Goal: Task Accomplishment & Management: Use online tool/utility

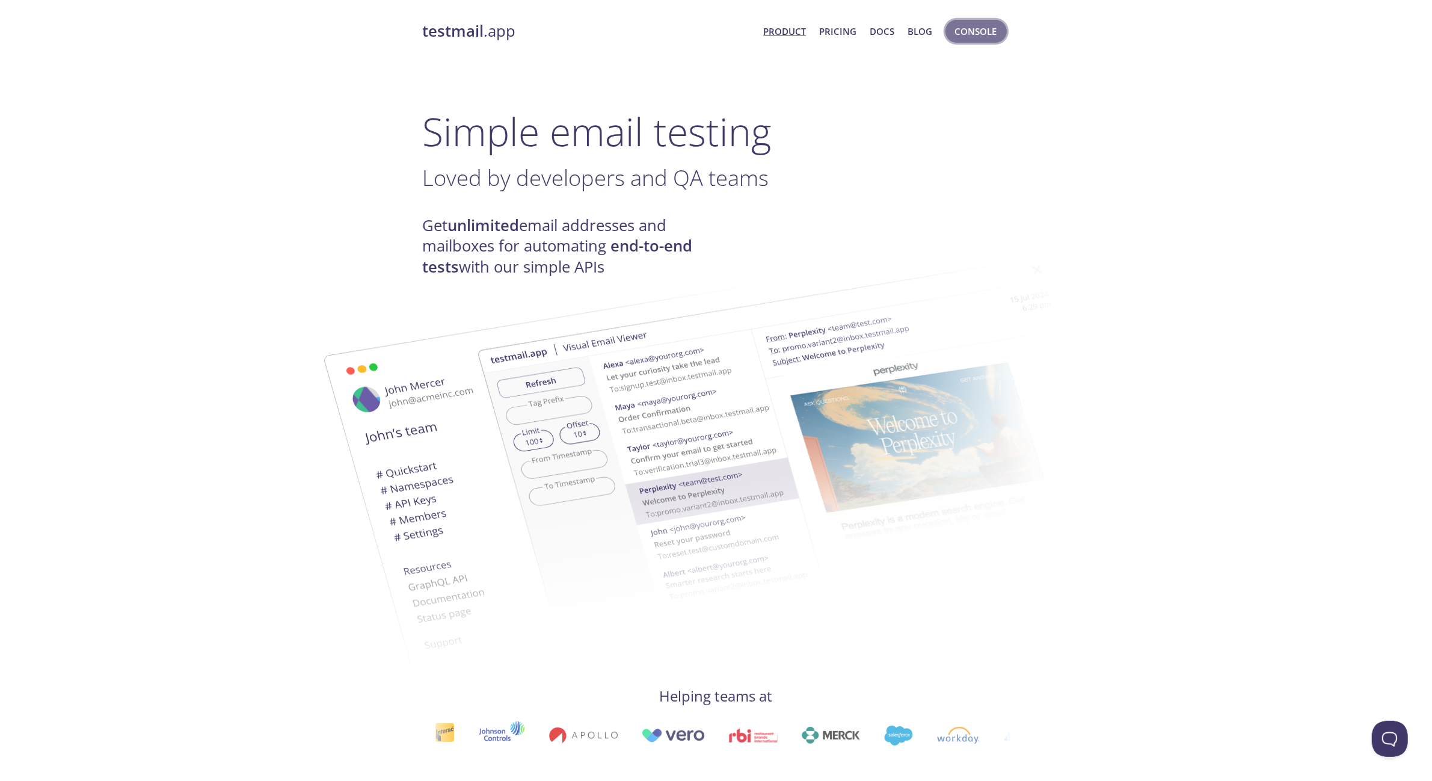
click at [985, 27] on span "Console" at bounding box center [976, 31] width 42 height 16
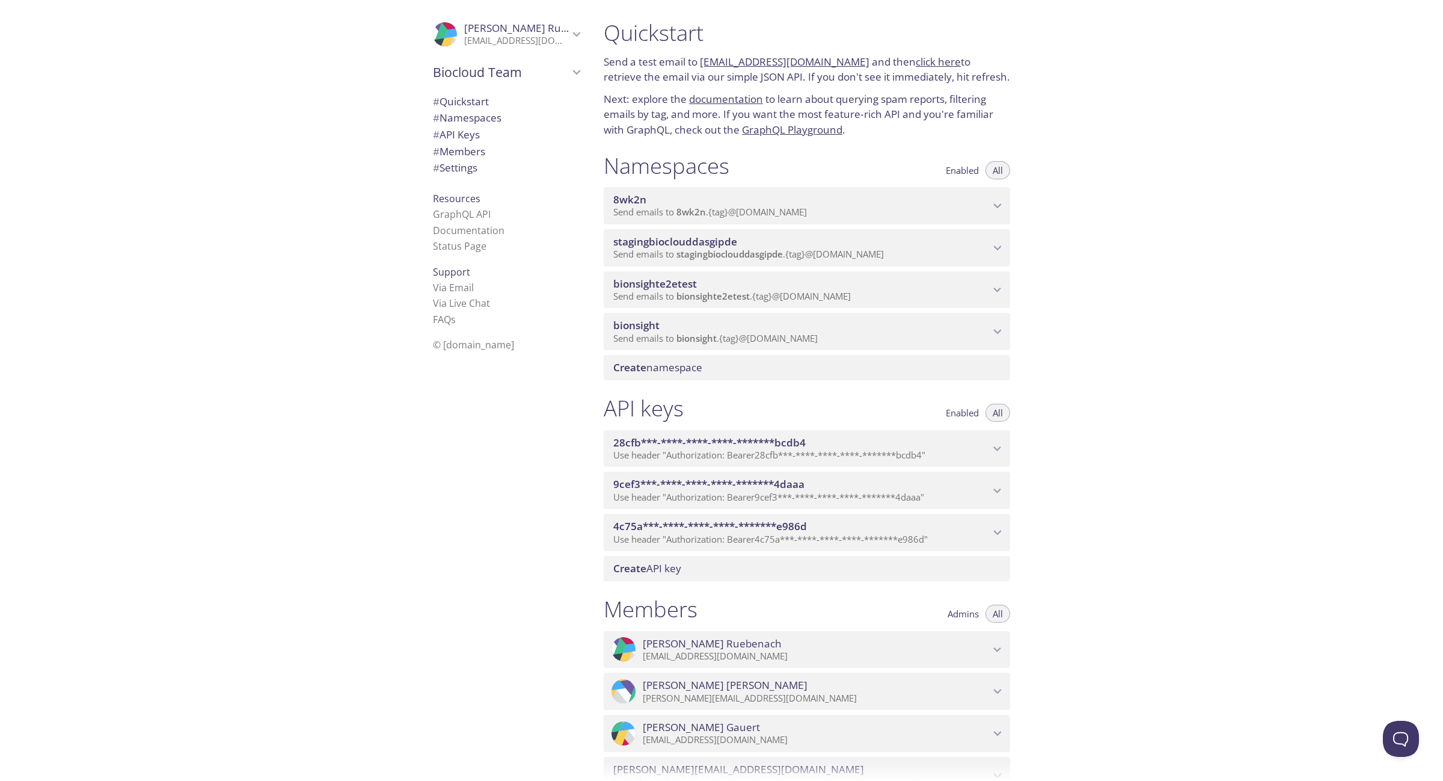
click at [948, 326] on span "bionsight" at bounding box center [801, 325] width 377 height 13
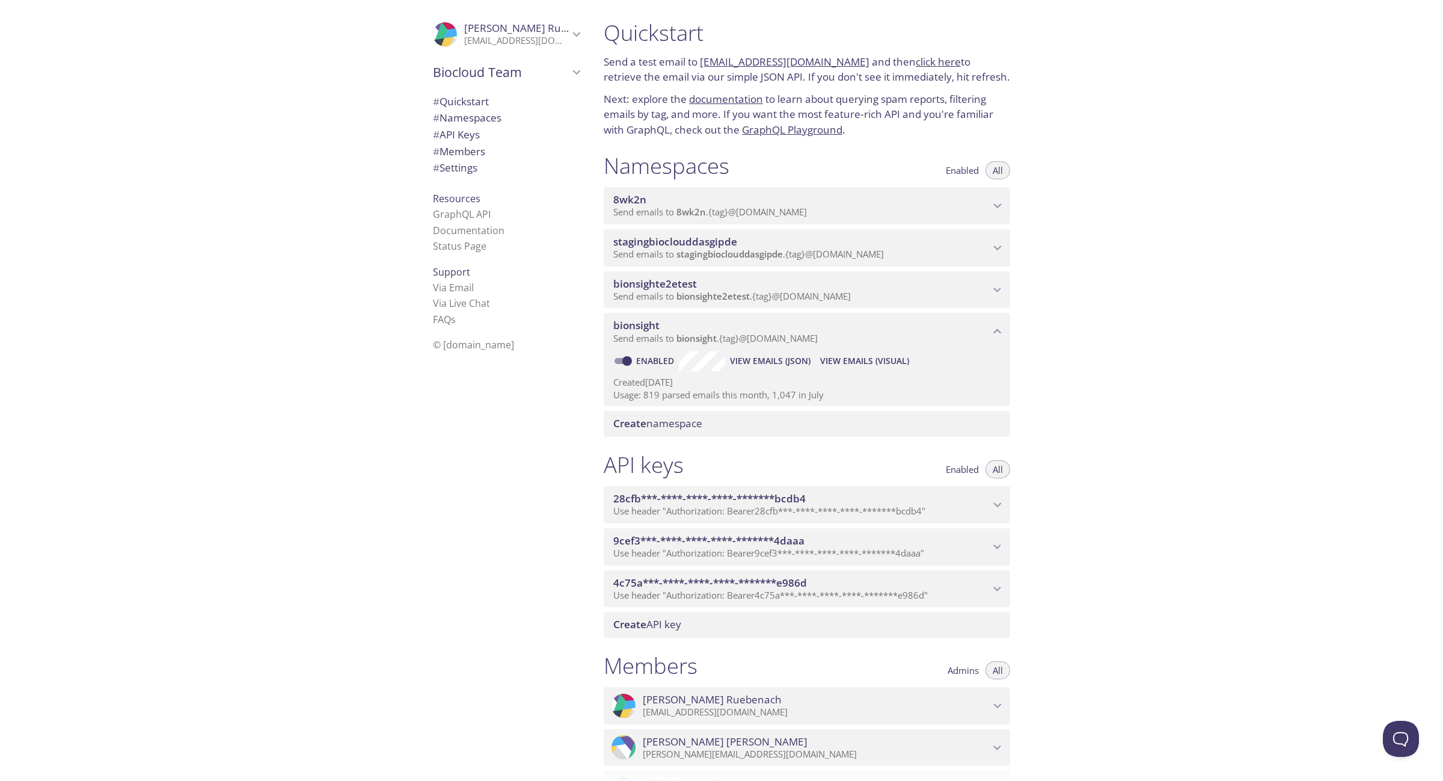
click at [888, 363] on span "View Emails (Visual)" at bounding box center [864, 361] width 89 height 14
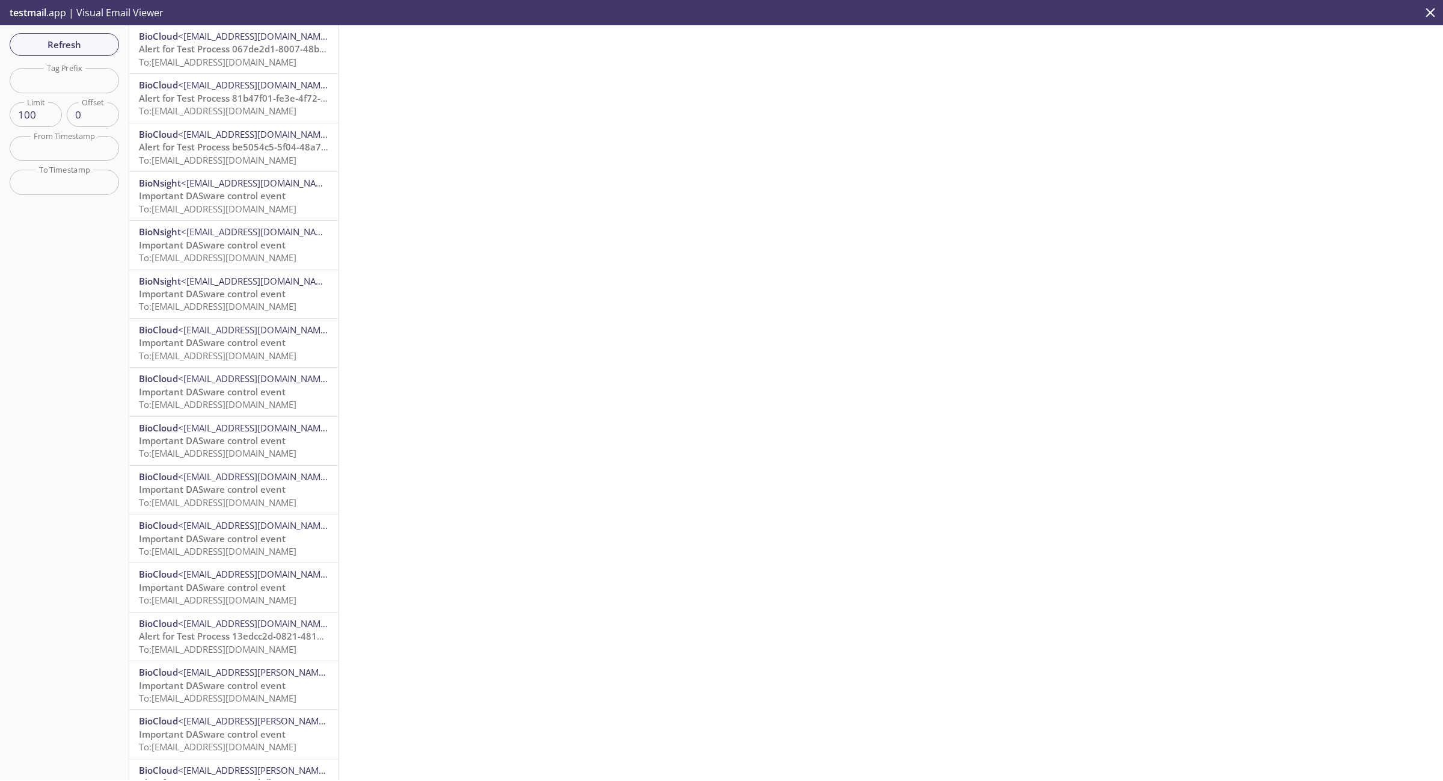
click at [265, 49] on span "Alert for Test Process 067de2d1-8007-48b2-86f6-ad01ae038215 with-grace-period" at bounding box center [316, 49] width 355 height 12
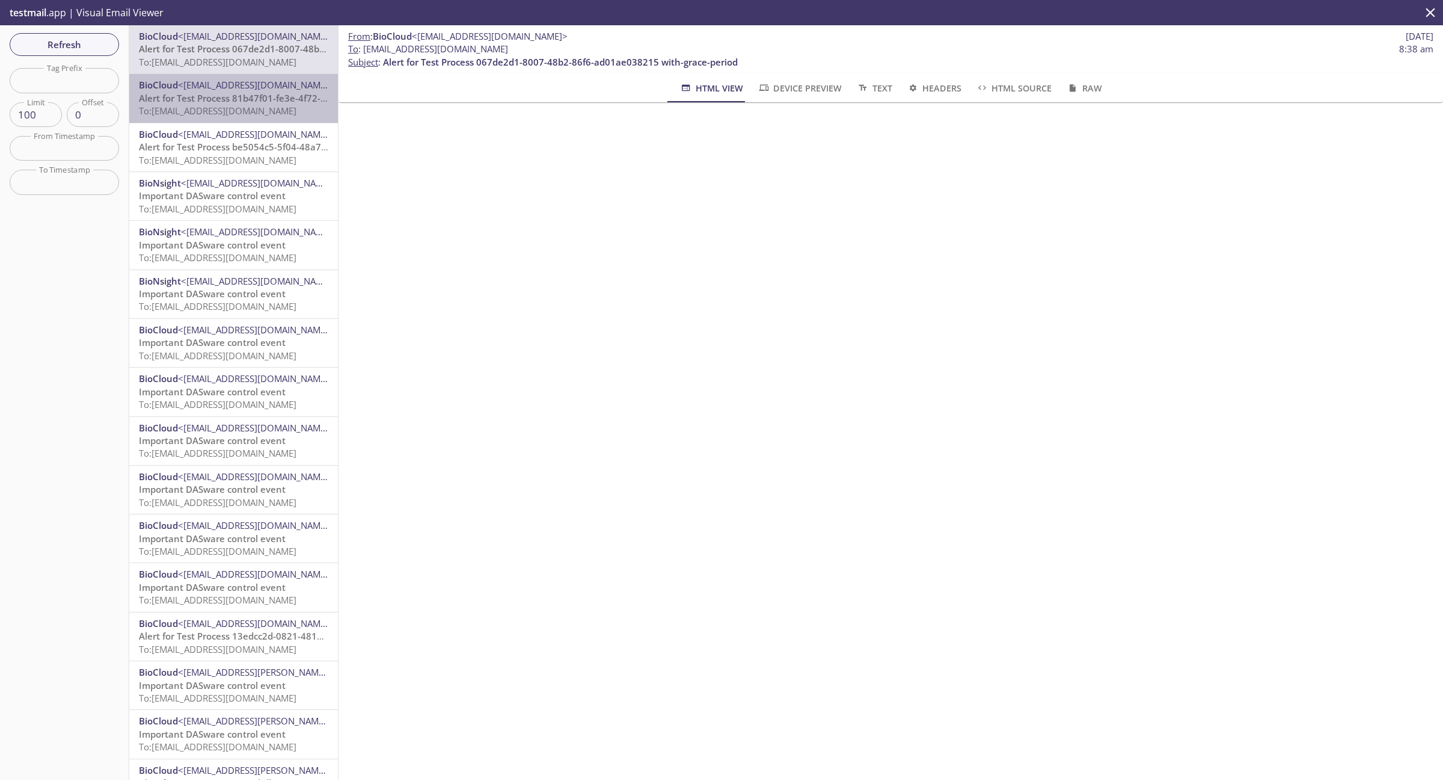
click at [250, 97] on span "Alert for Test Process 81b47f01-fe3e-4f72-912d-055a7f7c194f" at bounding box center [271, 98] width 265 height 12
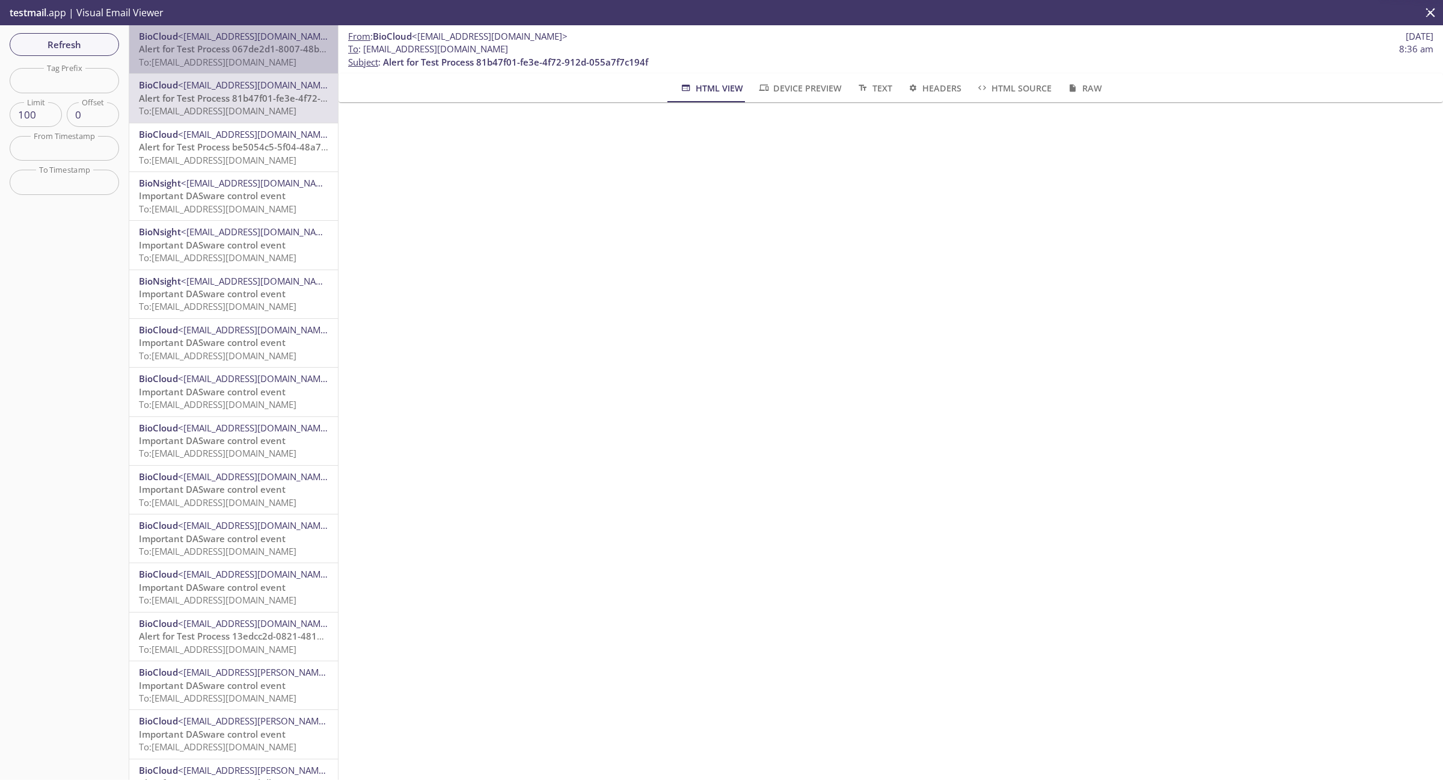
click at [248, 50] on span "Alert for Test Process 067de2d1-8007-48b2-86f6-ad01ae038215 with-grace-period" at bounding box center [316, 49] width 355 height 12
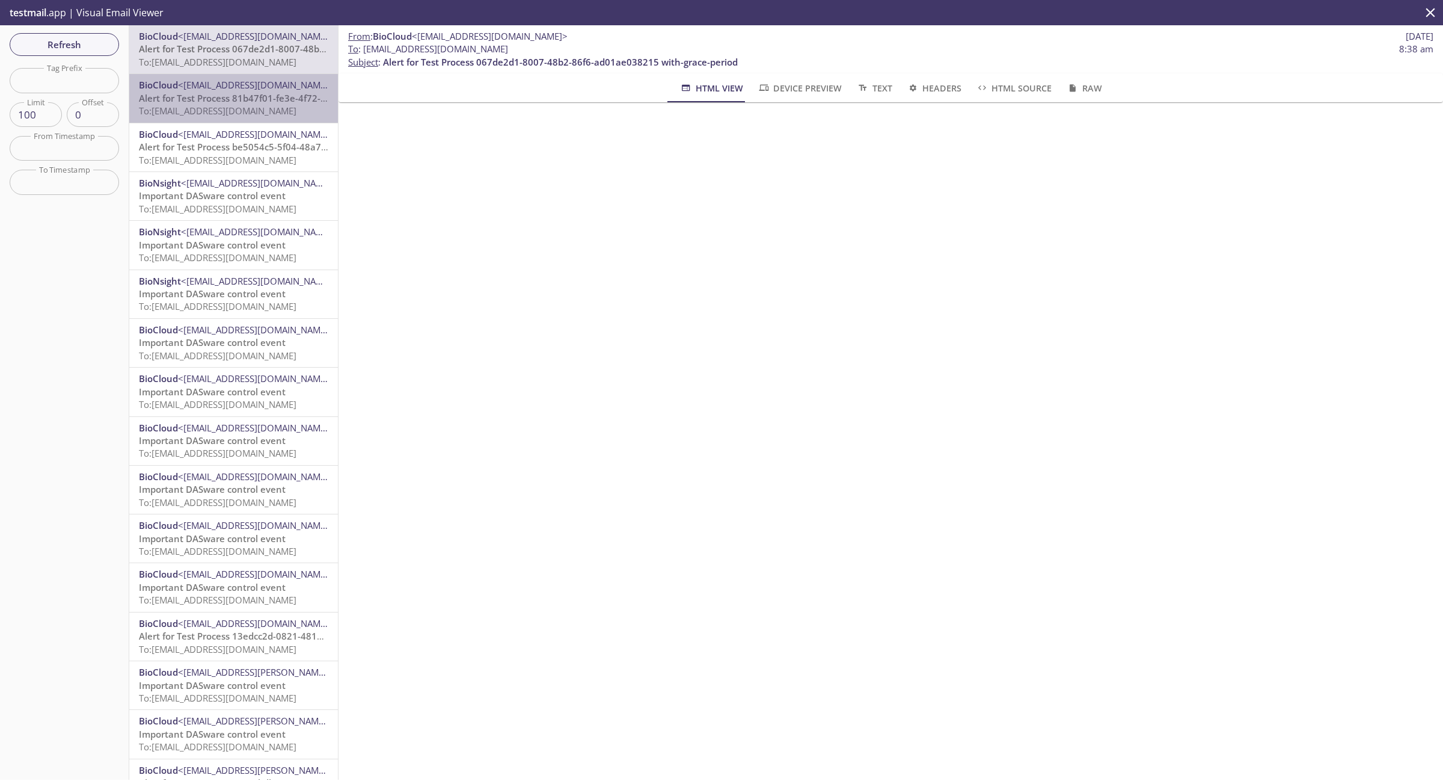
click at [245, 103] on span "Alert for Test Process 81b47f01-fe3e-4f72-912d-055a7f7c194f" at bounding box center [271, 98] width 265 height 12
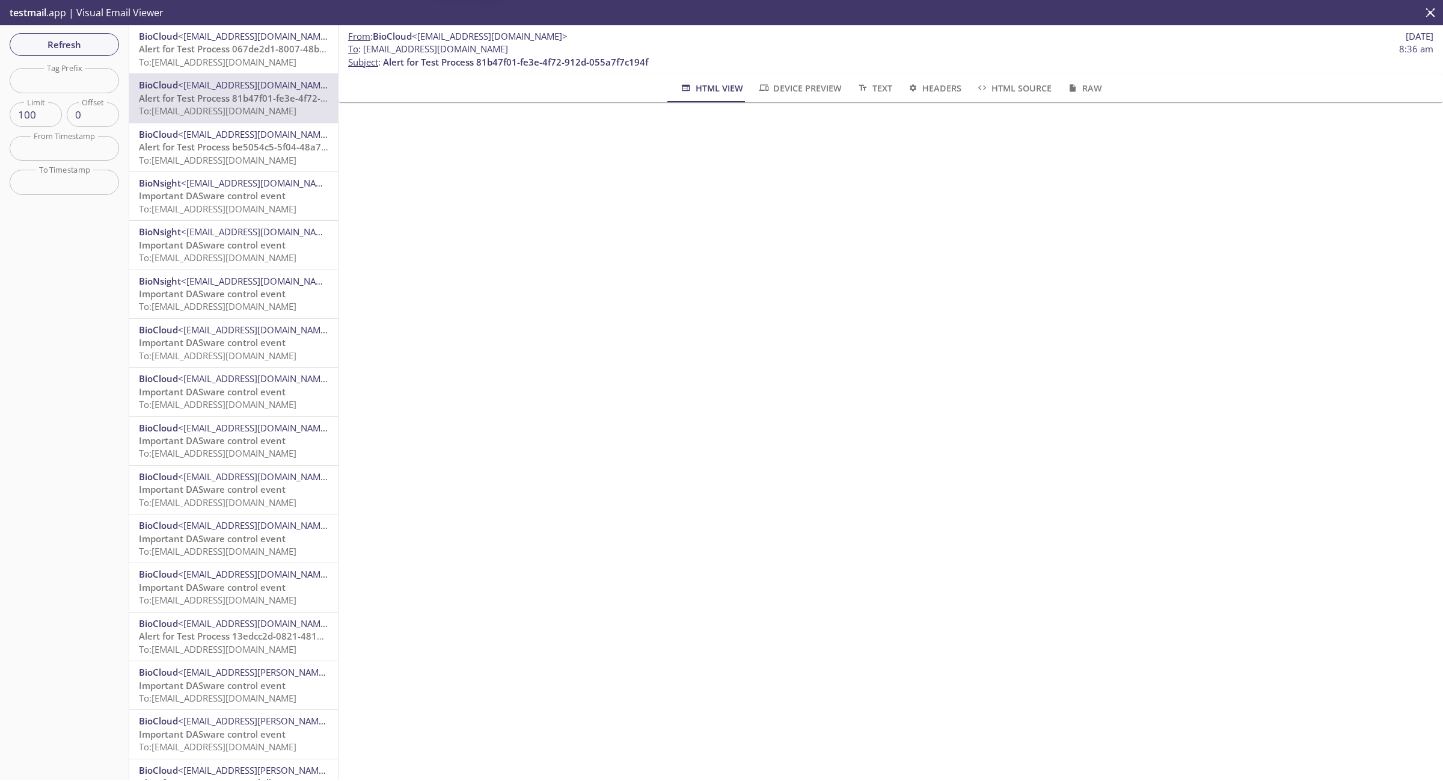
click at [241, 67] on span "To: [EMAIL_ADDRESS][DOMAIN_NAME]" at bounding box center [218, 62] width 158 height 12
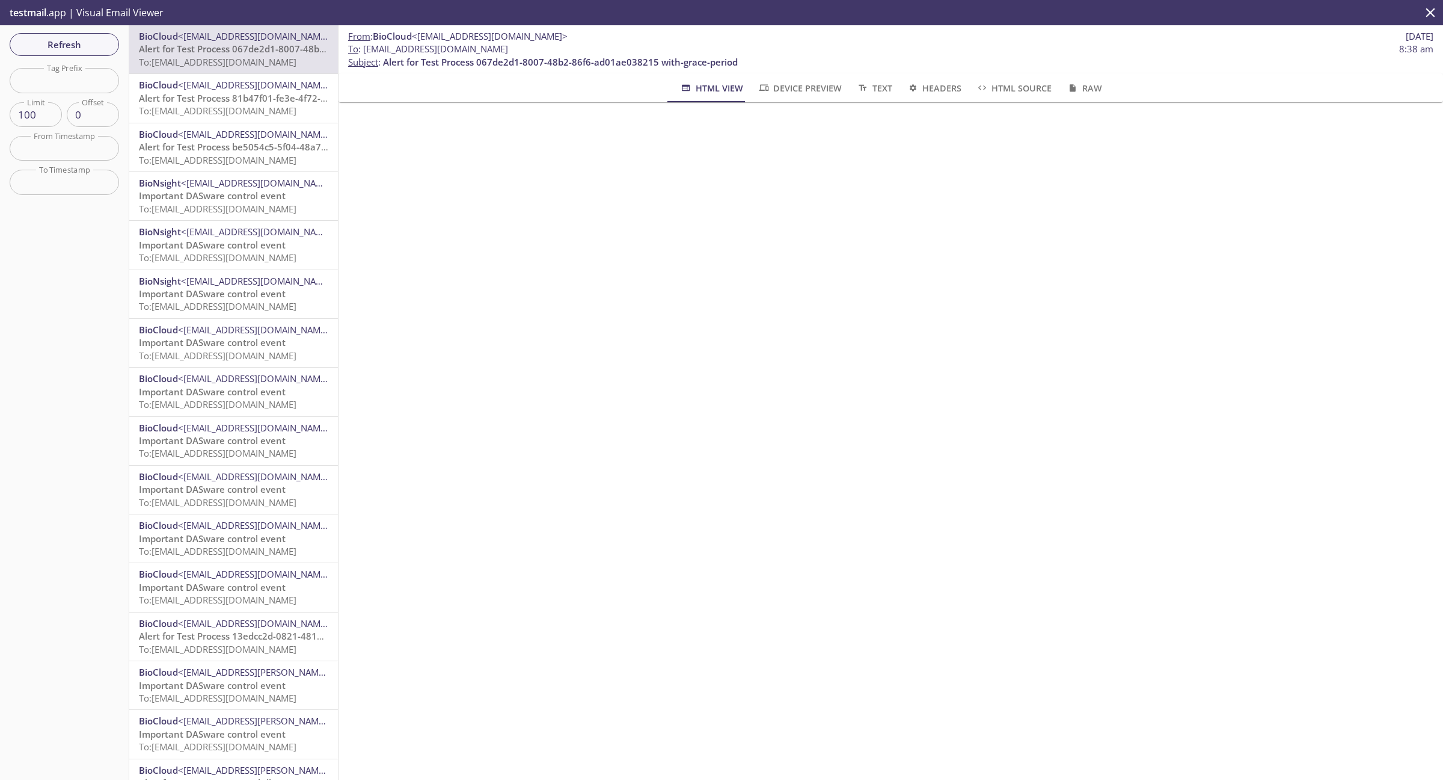
click at [241, 115] on span "To: [EMAIL_ADDRESS][DOMAIN_NAME]" at bounding box center [218, 111] width 158 height 12
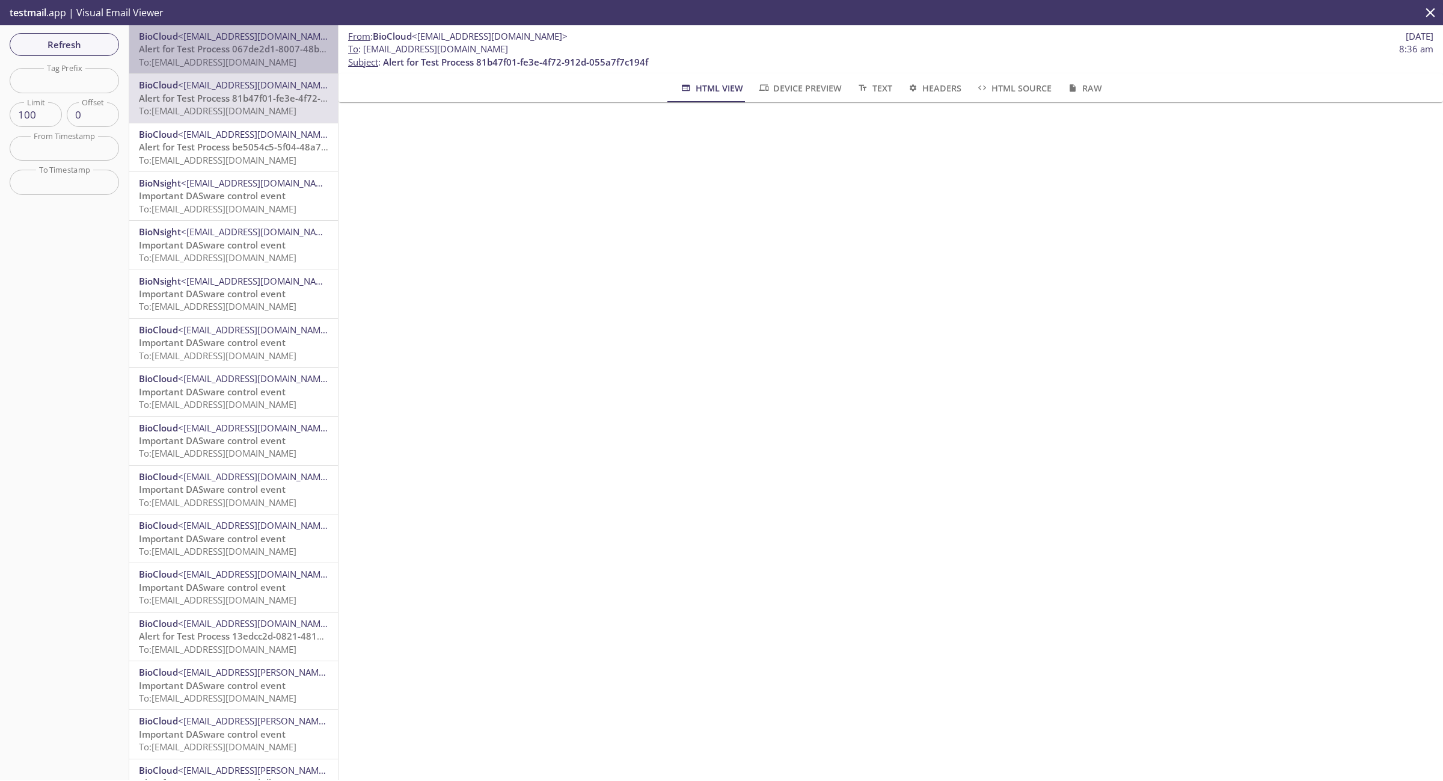
click at [238, 61] on span "To: [EMAIL_ADDRESS][DOMAIN_NAME]" at bounding box center [218, 62] width 158 height 12
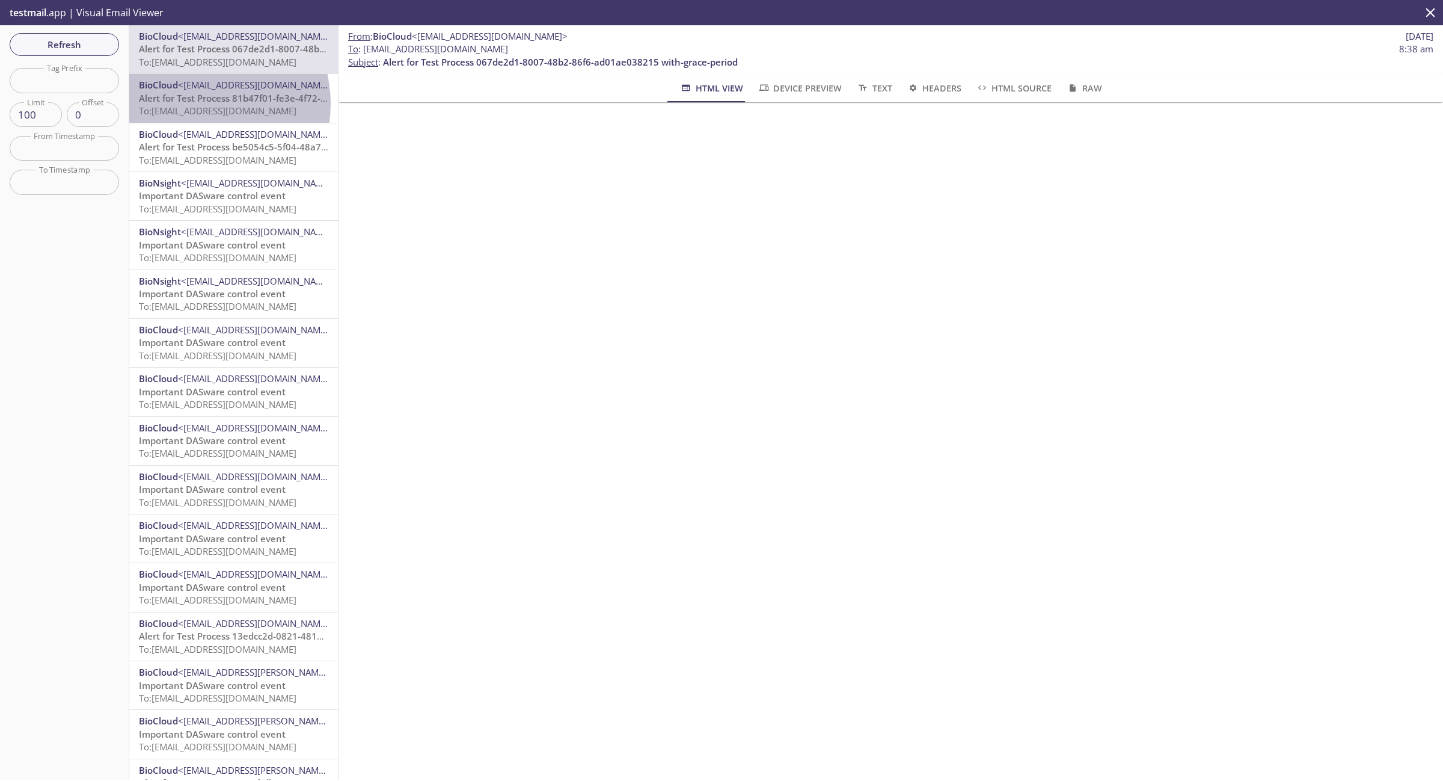
click at [196, 103] on span "Alert for Test Process 81b47f01-fe3e-4f72-912d-055a7f7c194f" at bounding box center [271, 98] width 265 height 12
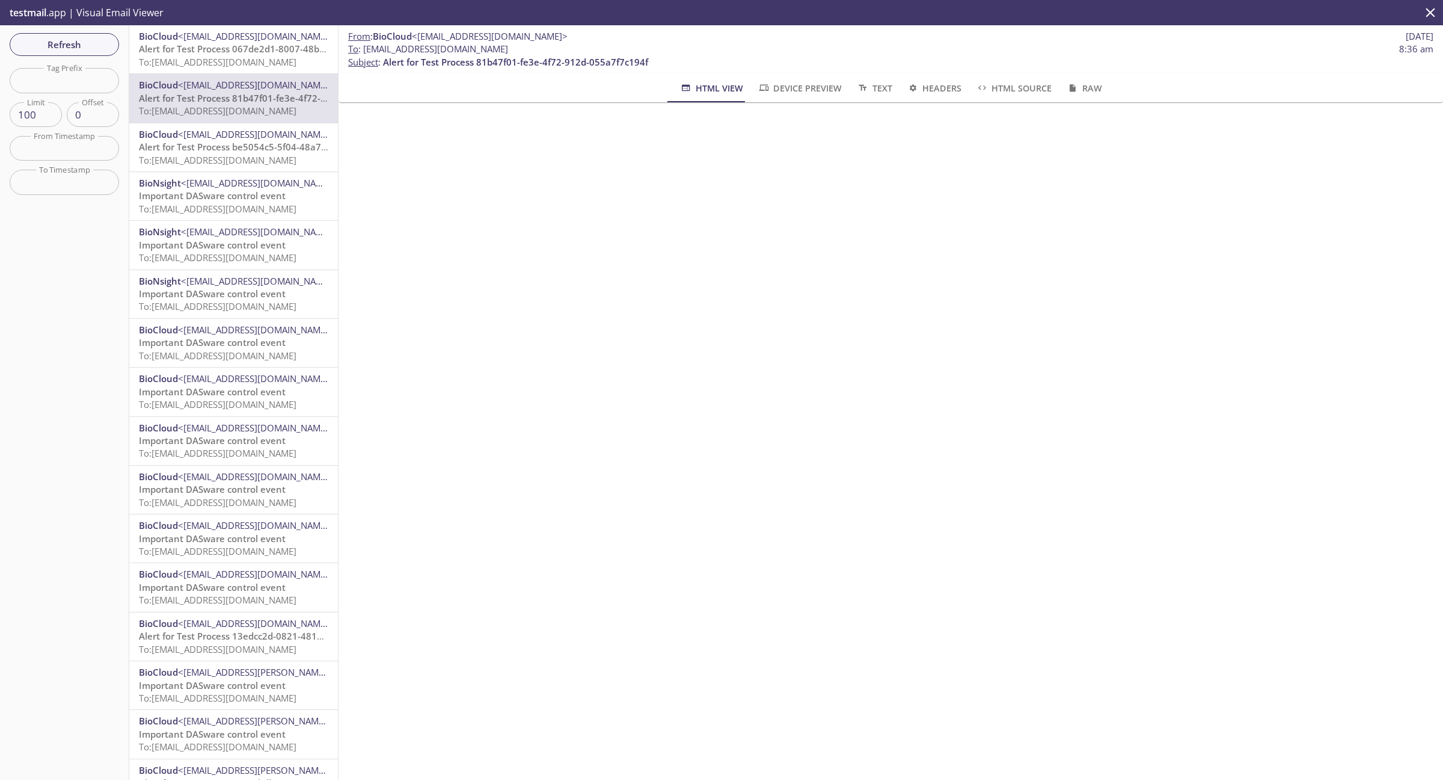
click at [244, 55] on span "Alert for Test Process 067de2d1-8007-48b2-86f6-ad01ae038215 with-grace-period" at bounding box center [316, 49] width 355 height 12
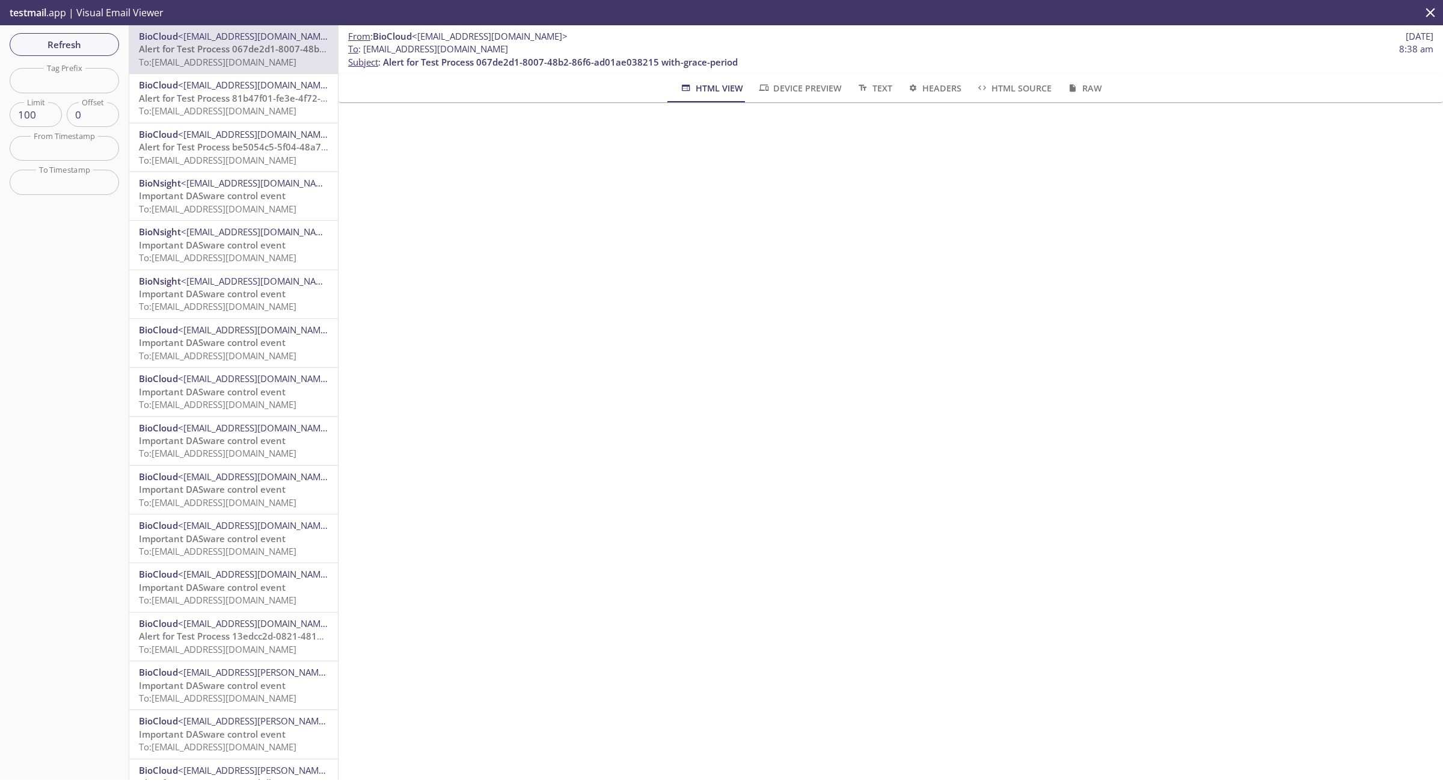
click at [1412, 49] on span "8:38 am" at bounding box center [1417, 49] width 34 height 13
click at [1078, 87] on span "Raw" at bounding box center [1083, 88] width 35 height 15
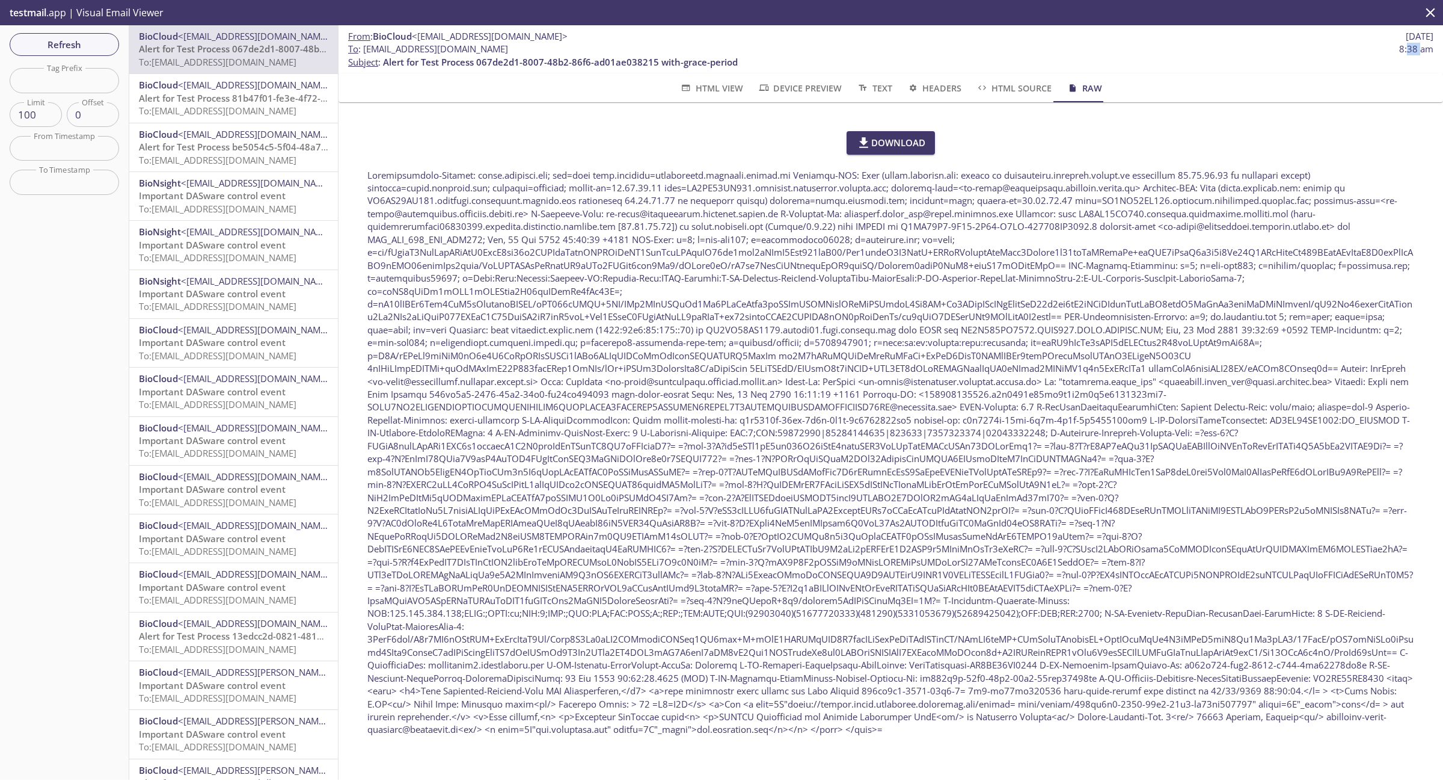
scroll to position [35, 0]
drag, startPoint x: 718, startPoint y: 681, endPoint x: 692, endPoint y: 680, distance: 25.3
click at [692, 680] on div at bounding box center [890, 452] width 1047 height 567
click at [725, 683] on div at bounding box center [890, 452] width 1047 height 567
drag, startPoint x: 686, startPoint y: 684, endPoint x: 727, endPoint y: 684, distance: 40.3
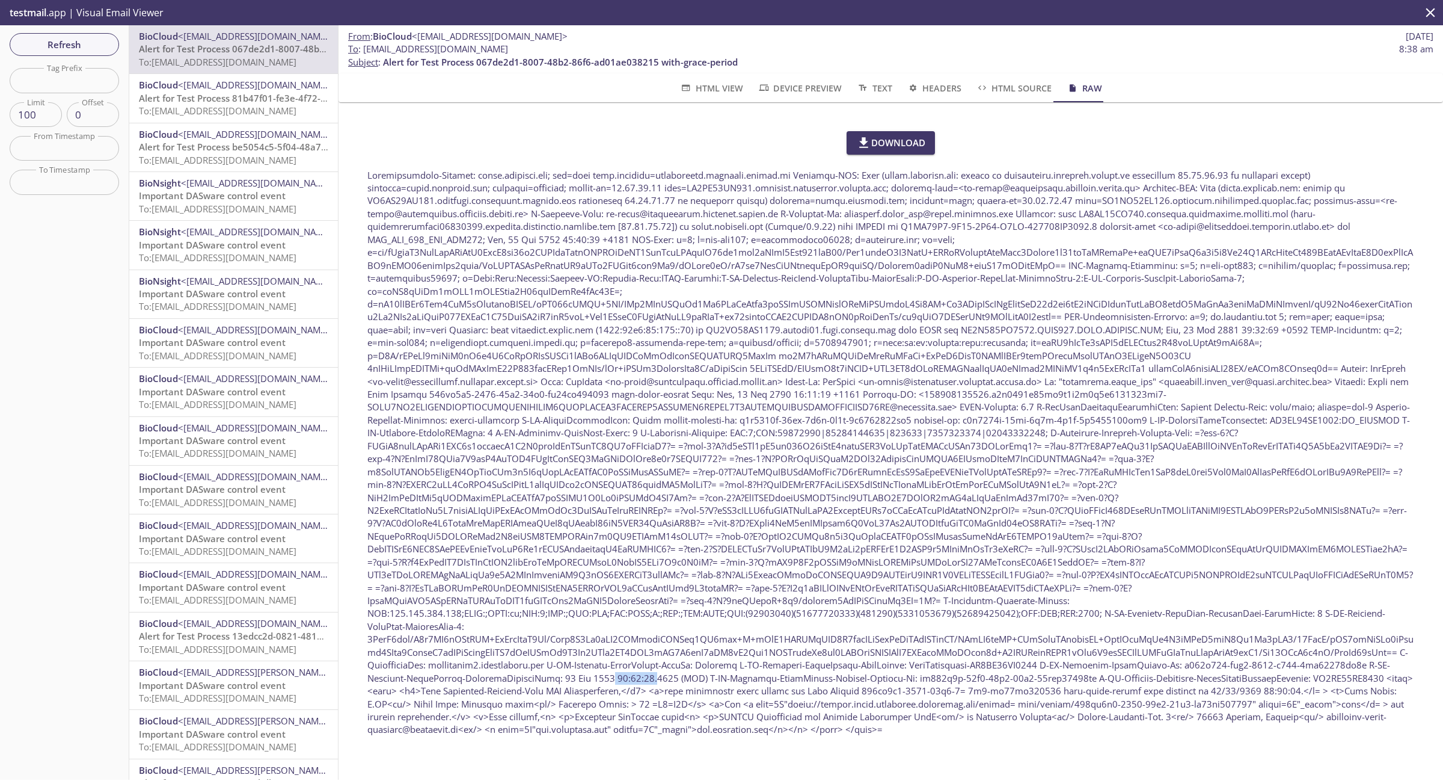
click at [728, 684] on div at bounding box center [890, 452] width 1047 height 567
click at [996, 85] on span "HTML Source" at bounding box center [1014, 88] width 76 height 15
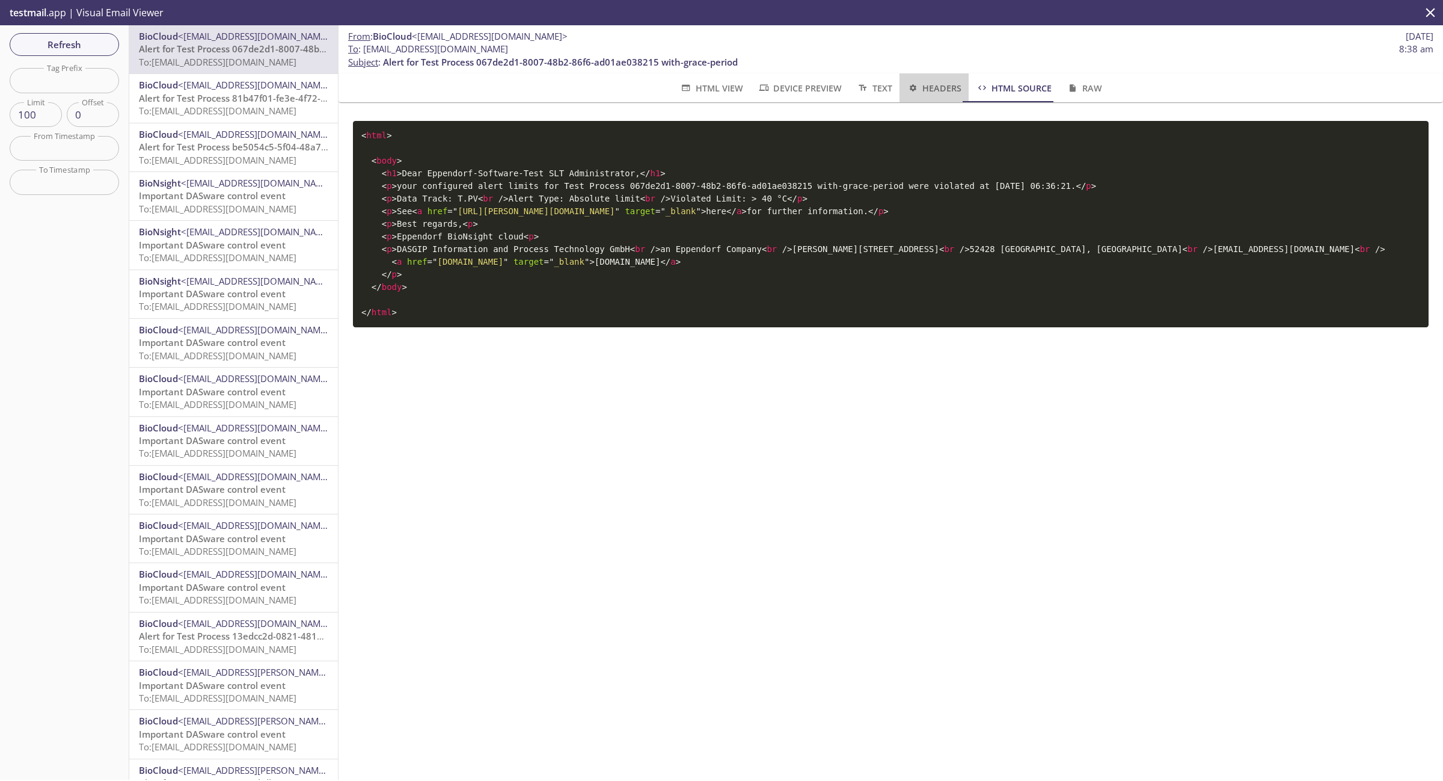
click at [942, 82] on span "Headers" at bounding box center [934, 88] width 55 height 15
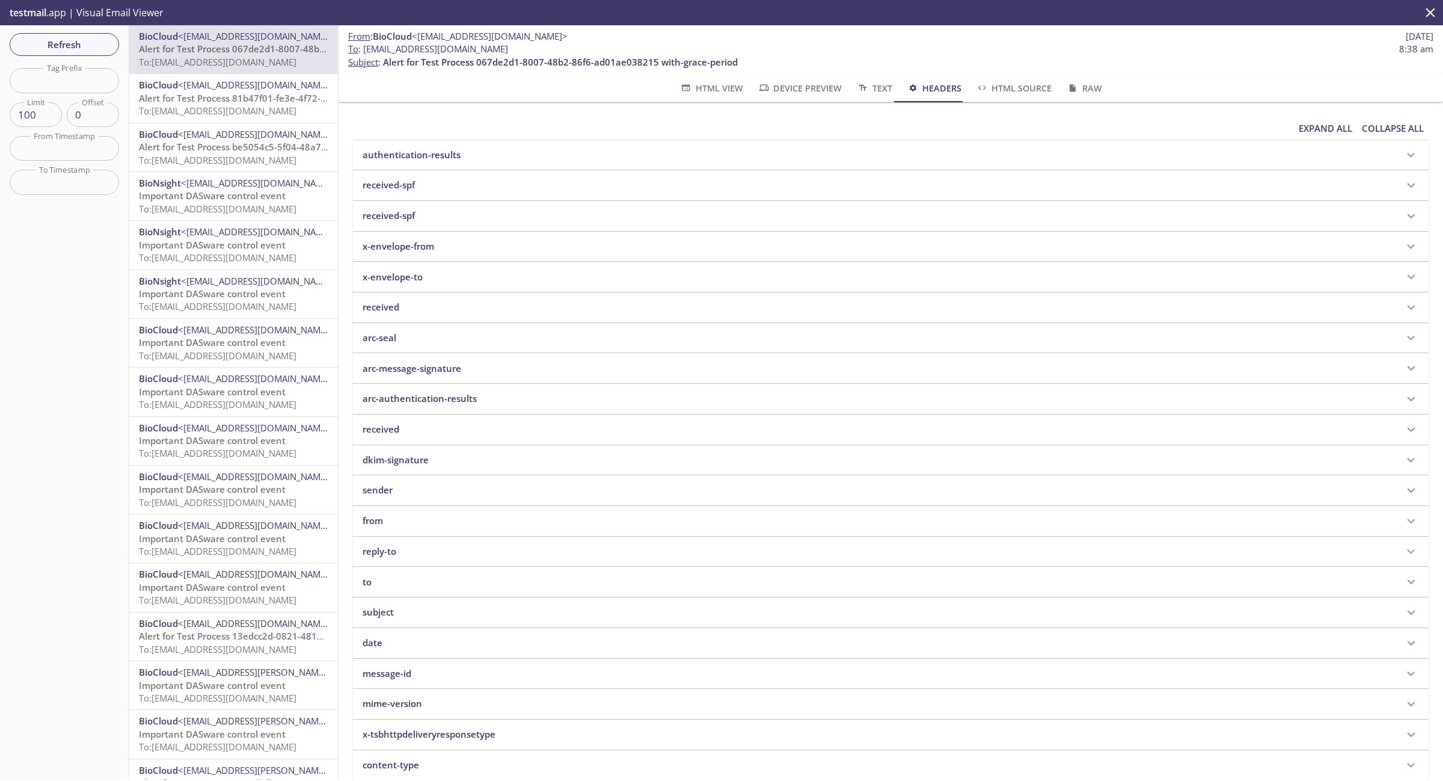
click at [393, 179] on p "received-spf" at bounding box center [389, 185] width 52 height 13
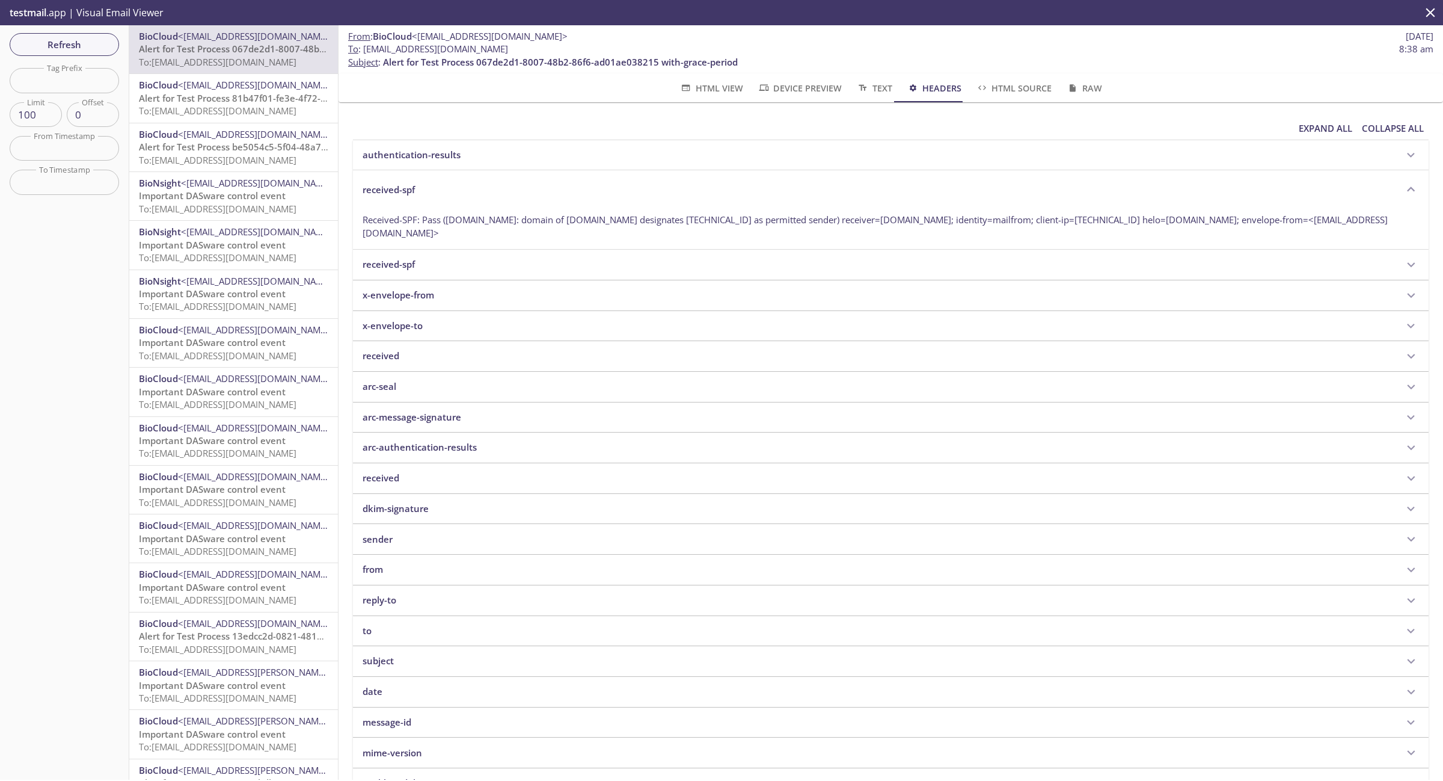
click at [373, 355] on p "received" at bounding box center [381, 355] width 37 height 13
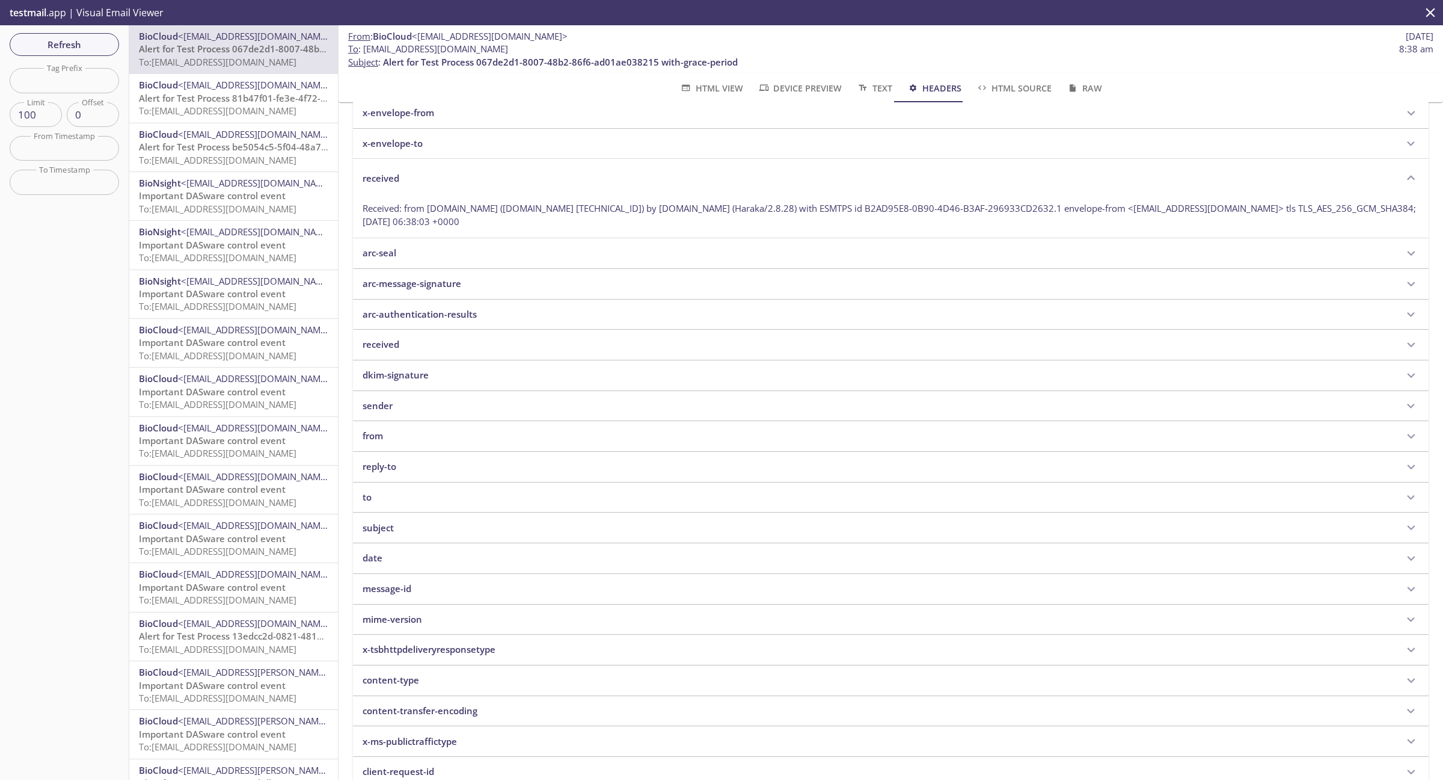
scroll to position [226, 0]
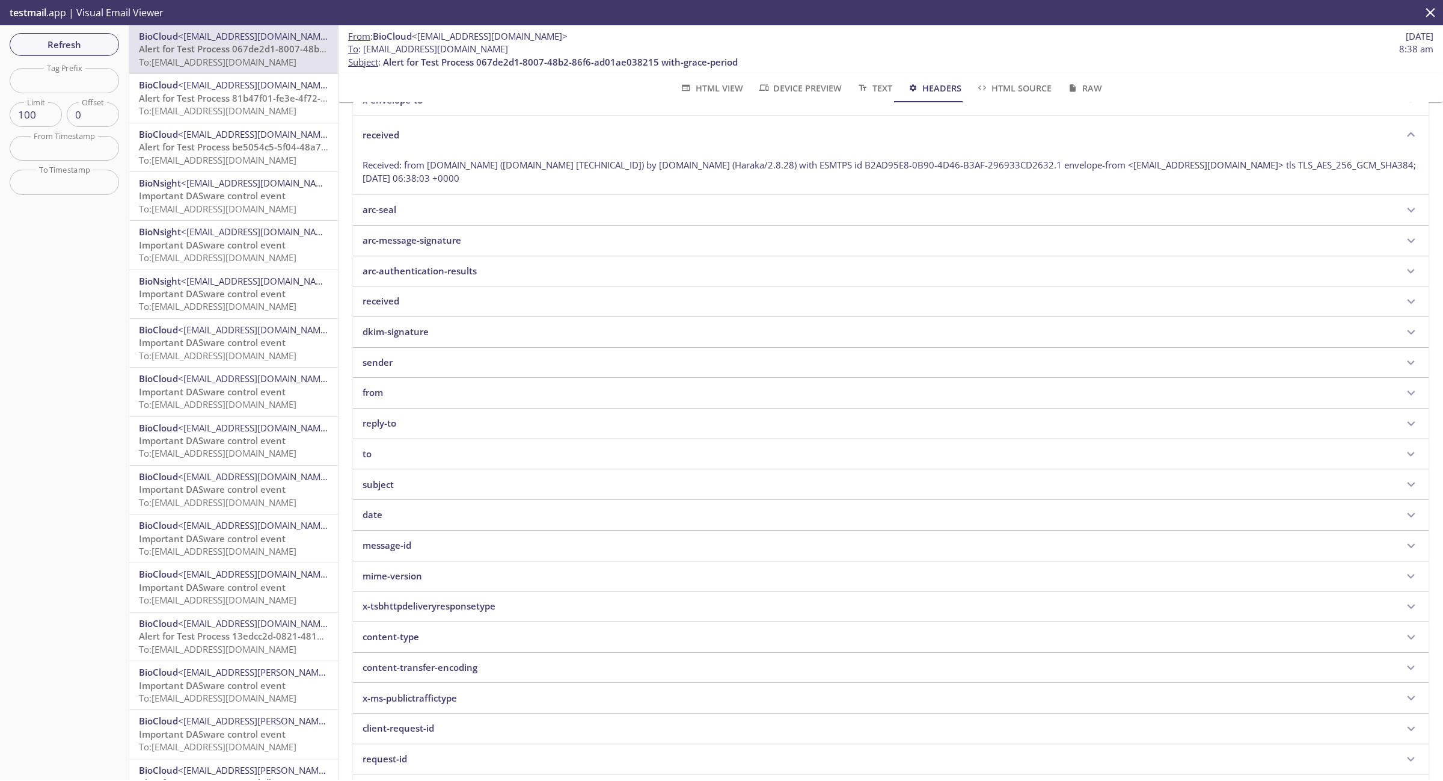
click at [375, 520] on p "date" at bounding box center [373, 514] width 20 height 13
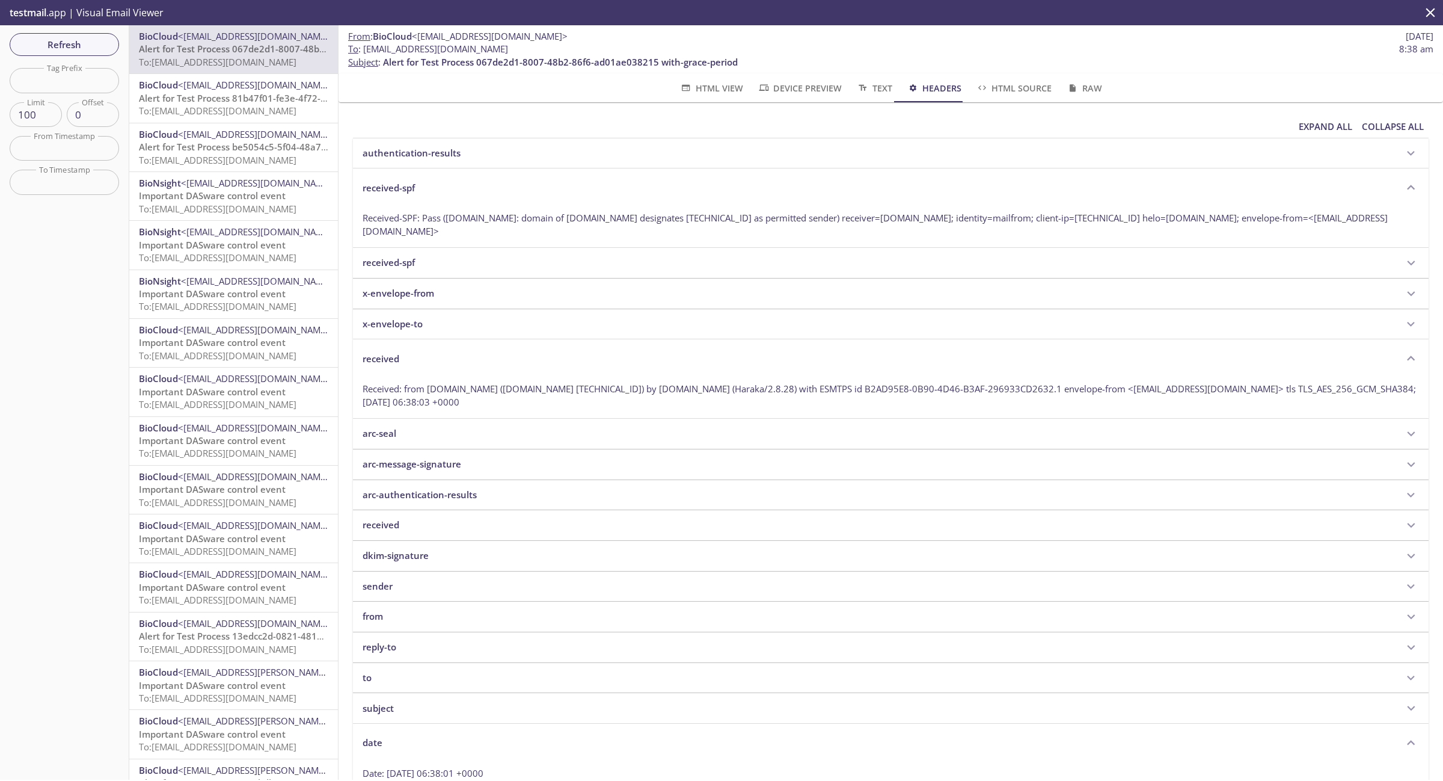
scroll to position [0, 0]
click at [702, 81] on span "HTML View" at bounding box center [711, 88] width 63 height 15
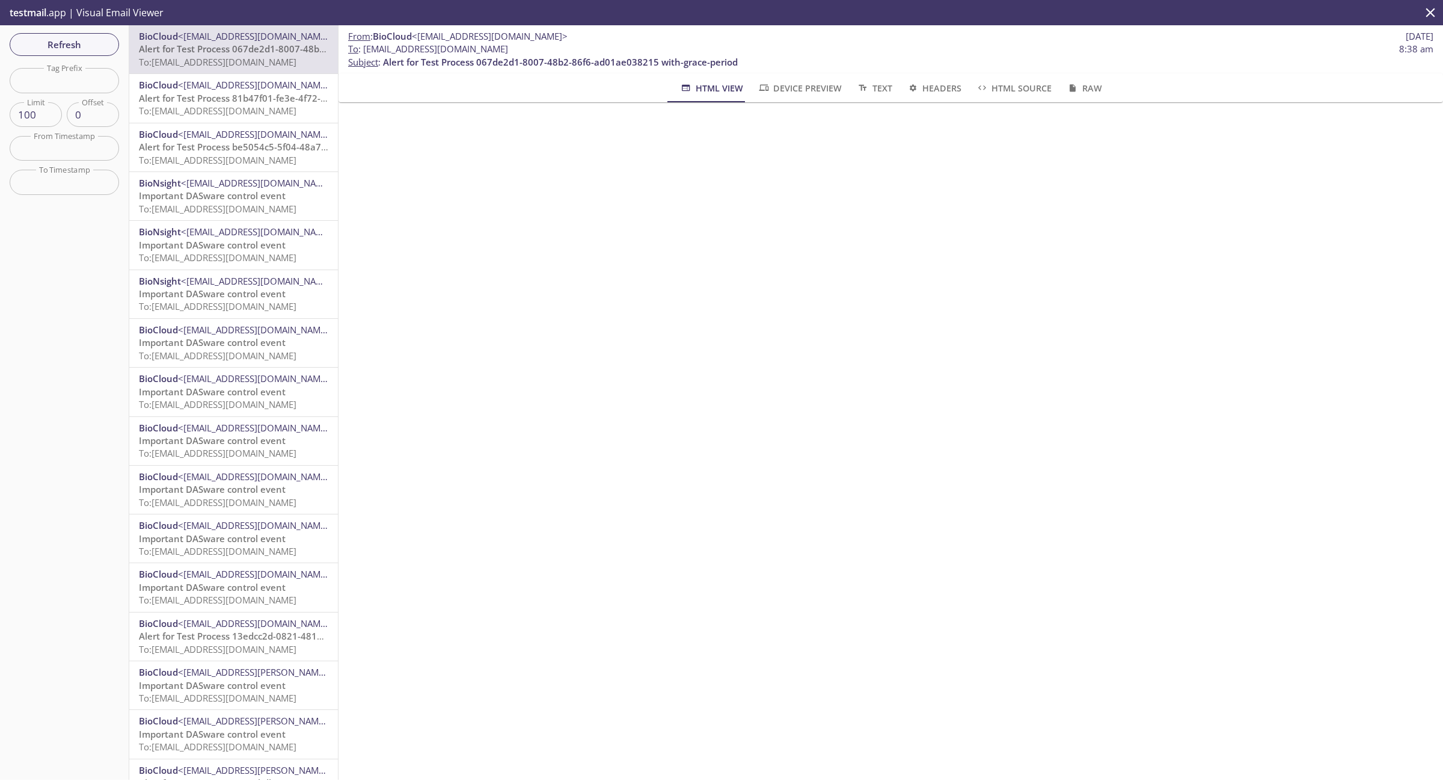
click at [203, 118] on div "BioCloud <[EMAIL_ADDRESS][DOMAIN_NAME]> Alert for Test Process 81b47f01-fe3e-4f…" at bounding box center [233, 98] width 209 height 48
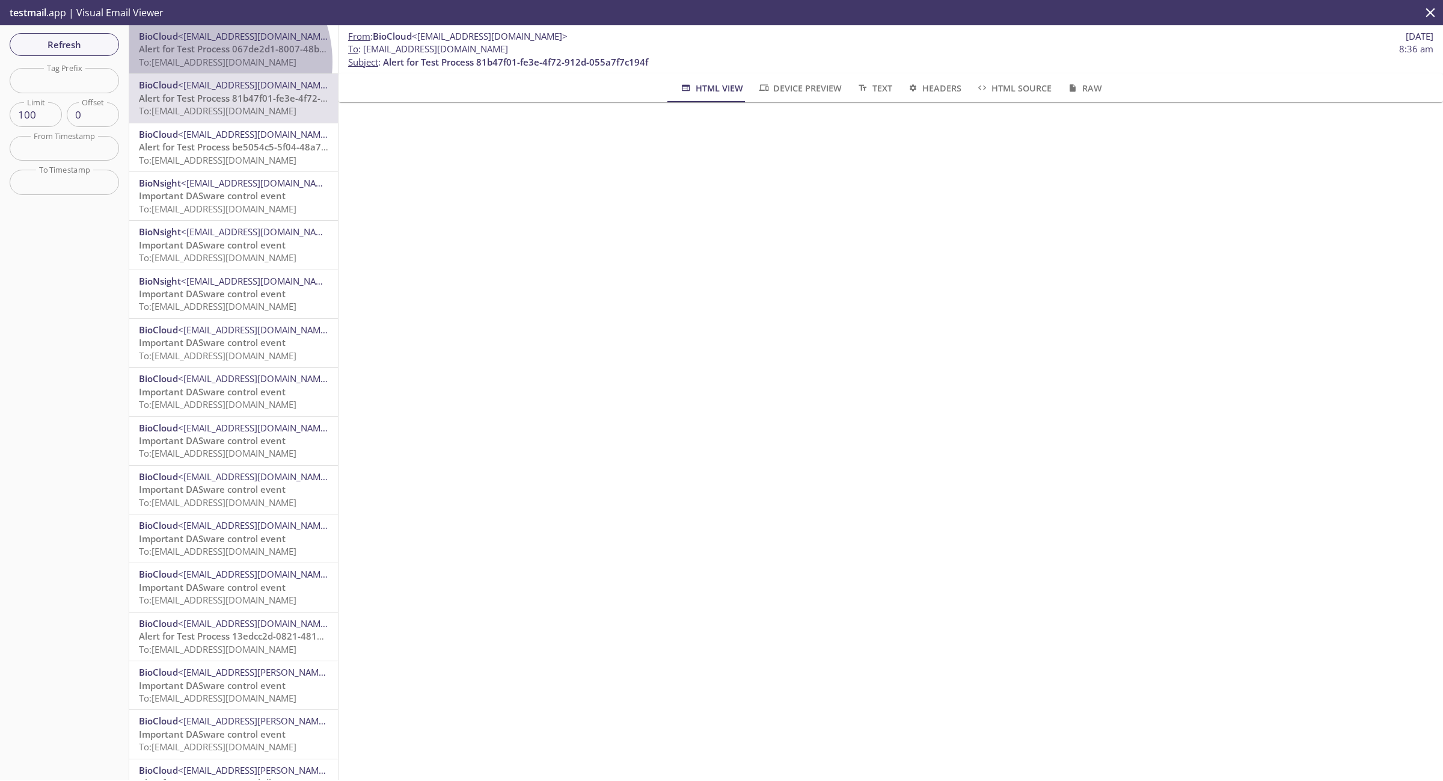
click at [206, 62] on span "To: [EMAIL_ADDRESS][DOMAIN_NAME]" at bounding box center [218, 62] width 158 height 12
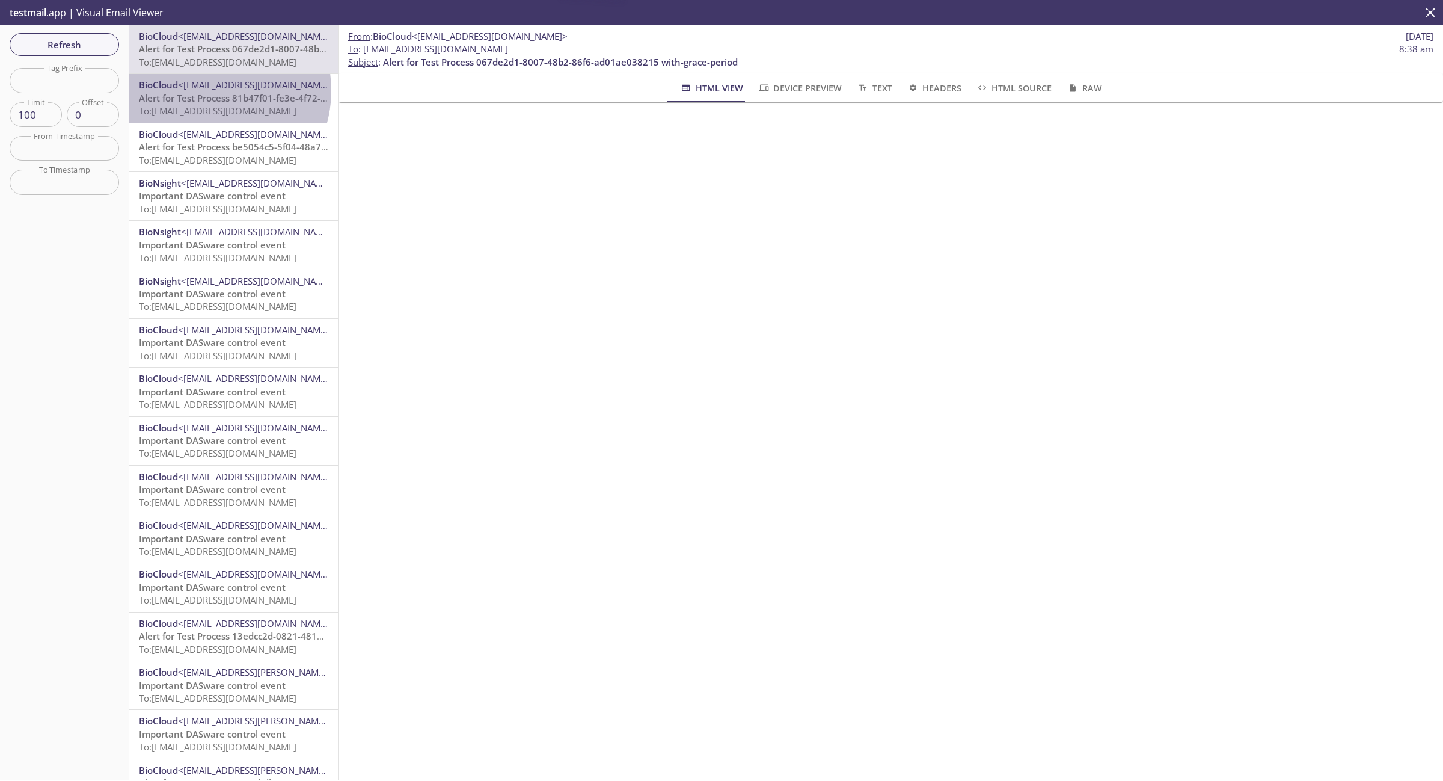
click at [209, 90] on span "<[EMAIL_ADDRESS][DOMAIN_NAME]>" at bounding box center [256, 85] width 156 height 12
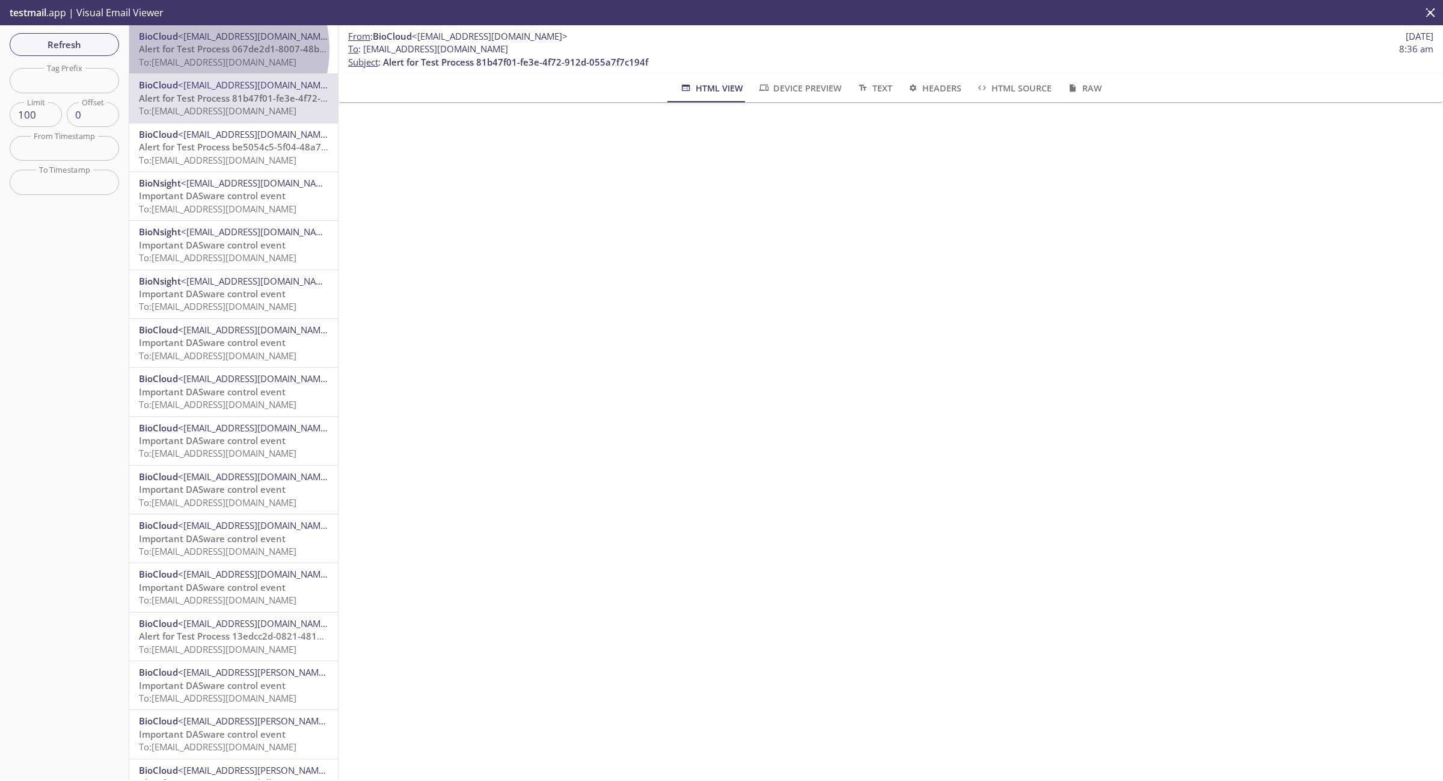
click at [208, 49] on span "Alert for Test Process 067de2d1-8007-48b2-86f6-ad01ae038215 with-grace-period" at bounding box center [316, 49] width 355 height 12
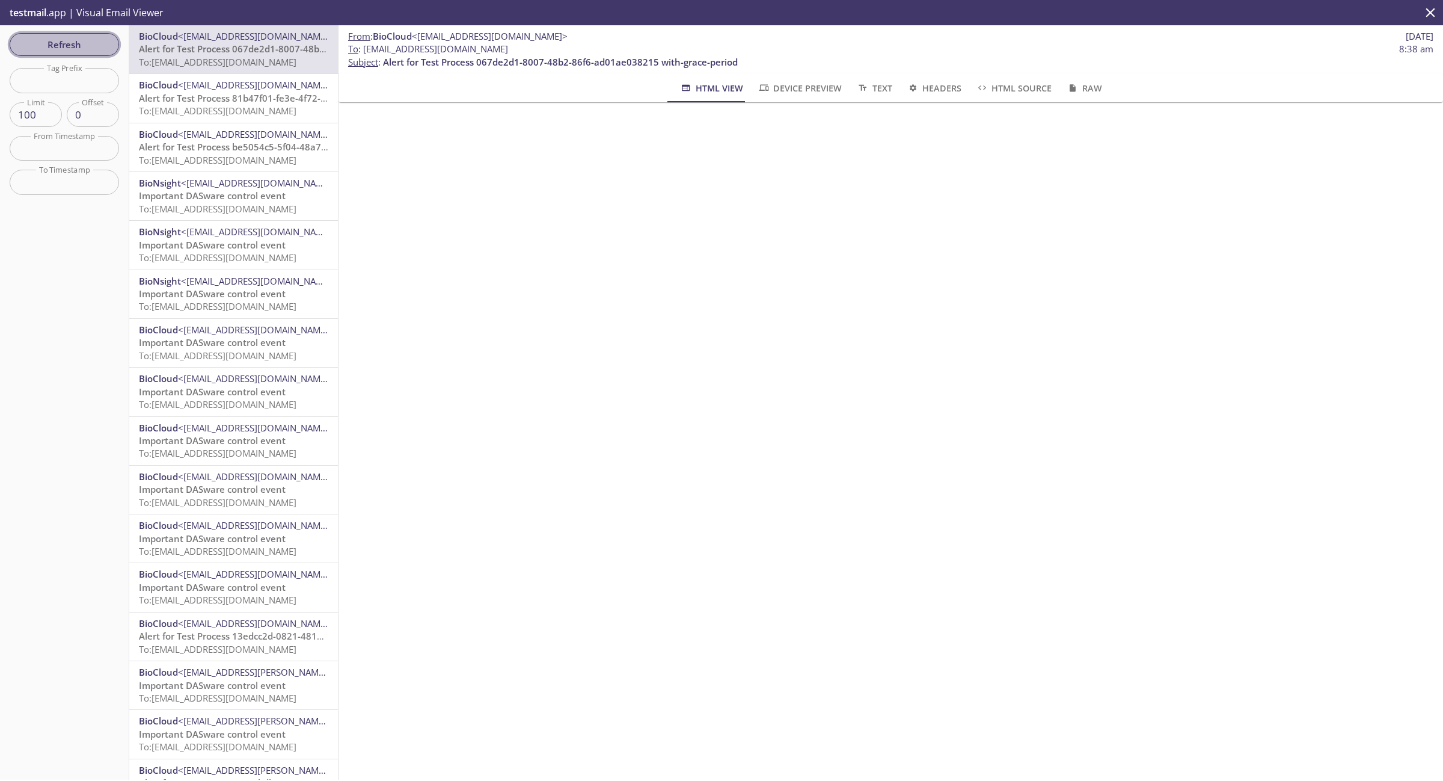
click at [58, 43] on span "Refresh" at bounding box center [64, 45] width 90 height 16
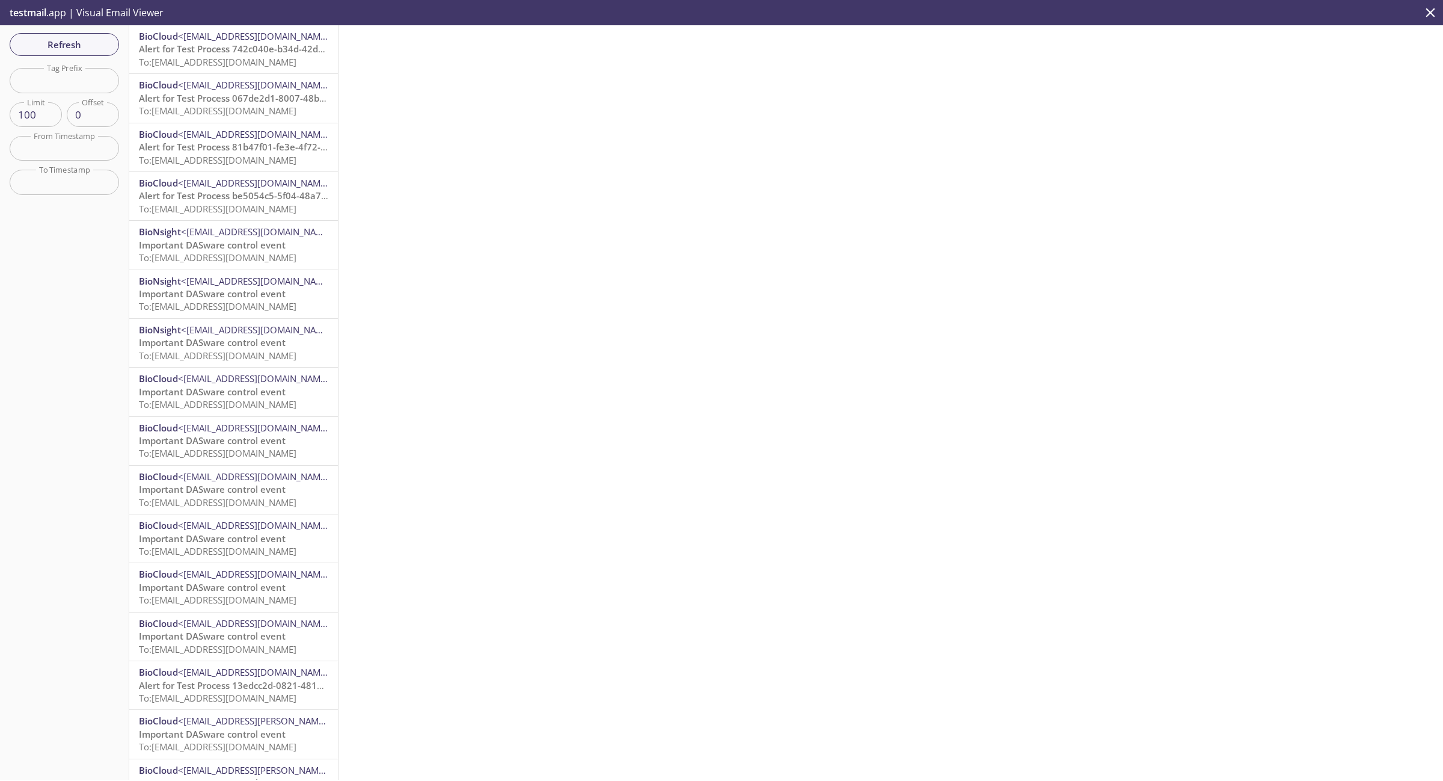
click at [245, 100] on span "Alert for Test Process 067de2d1-8007-48b2-86f6-ad01ae038215 with-grace-period" at bounding box center [316, 98] width 355 height 12
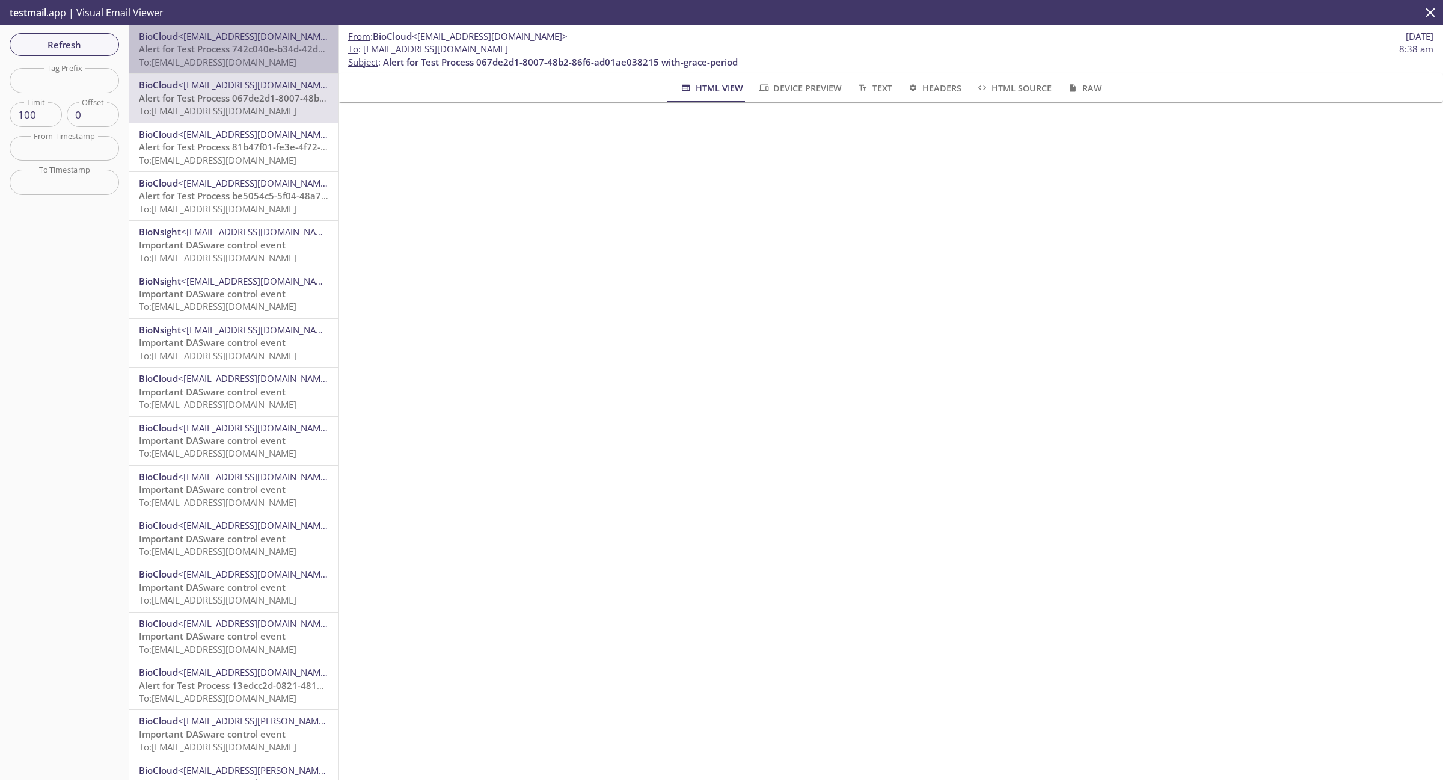
click at [247, 52] on span "Alert for Test Process 742c040e-b34d-42de-acf8-5c47be365a9d with-grace-period" at bounding box center [314, 49] width 351 height 12
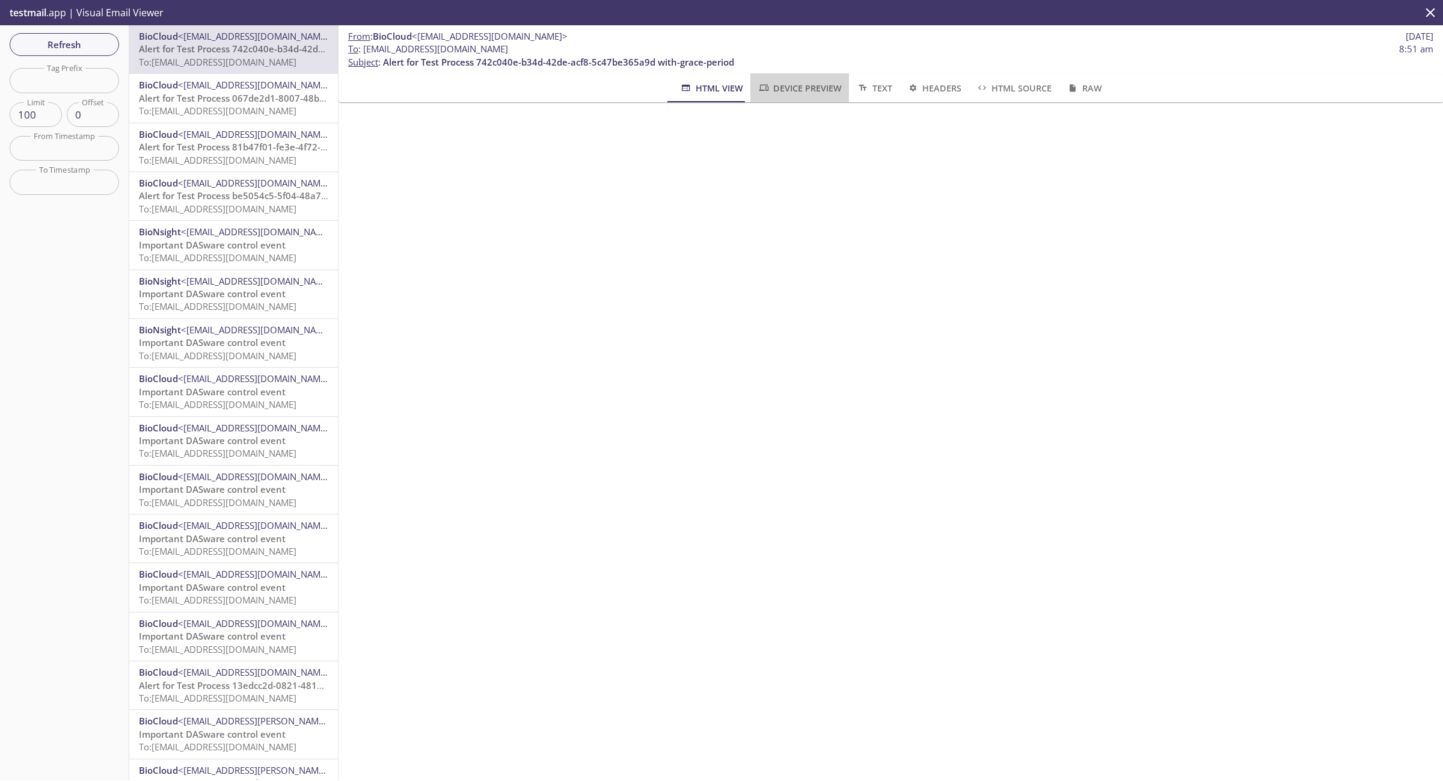
click at [791, 85] on span "Device Preview" at bounding box center [800, 88] width 84 height 15
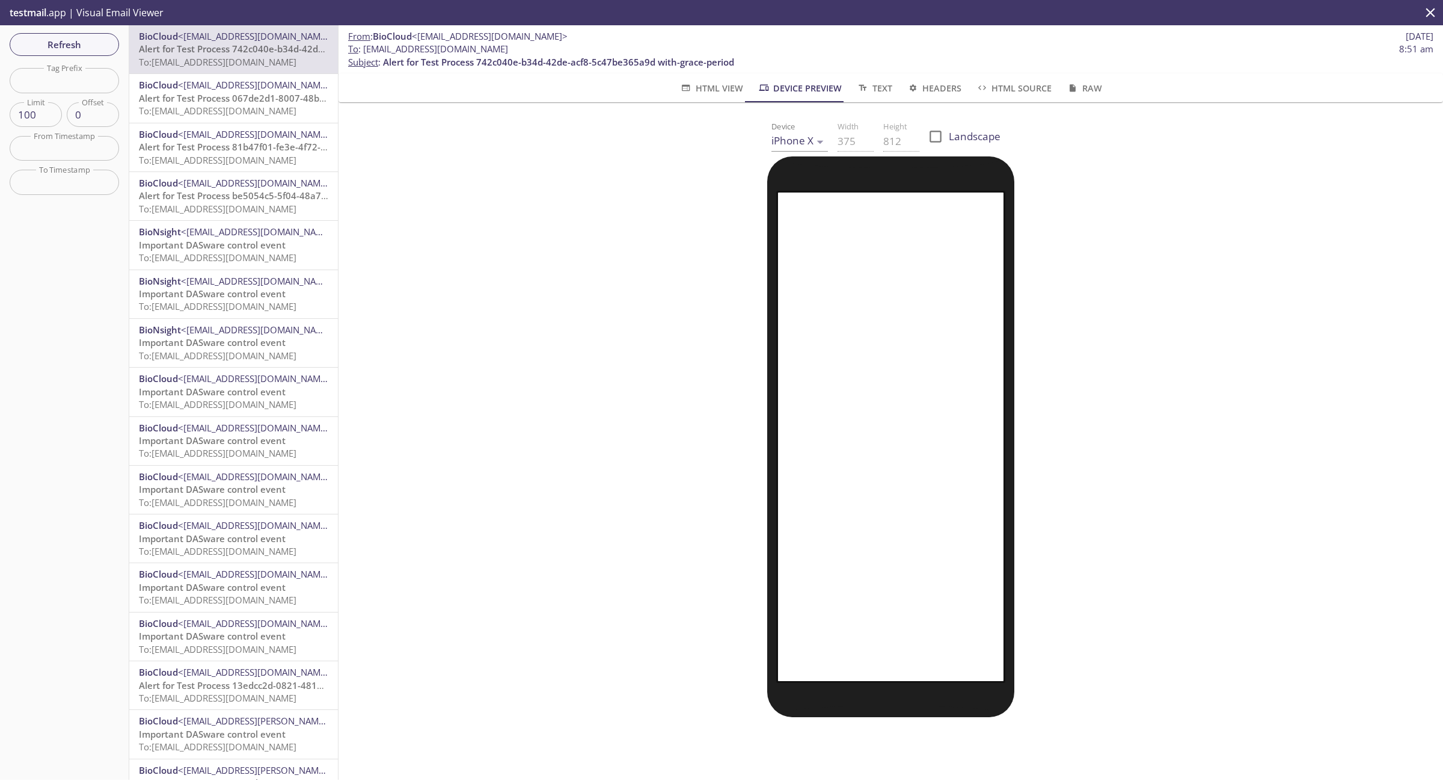
click at [793, 137] on body ".cls-1 { fill: #6d5ca8; } .cls-2 { fill: #3fc191; } .cls-3 { fill: #3b4752; } .…" at bounding box center [721, 390] width 1443 height 781
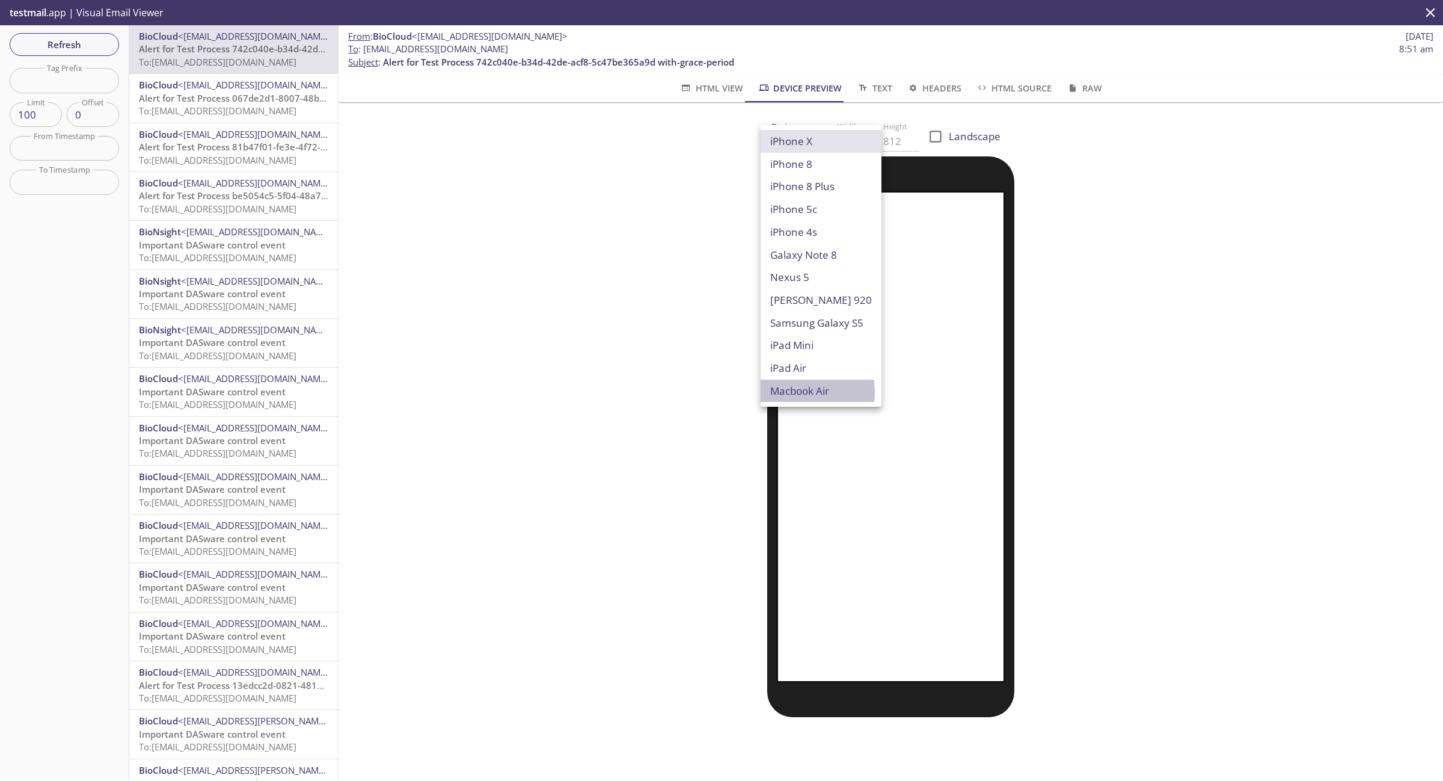
click at [797, 392] on li "Macbook Air" at bounding box center [821, 391] width 121 height 23
type input "Macbook Air"
type input "960"
type input "600"
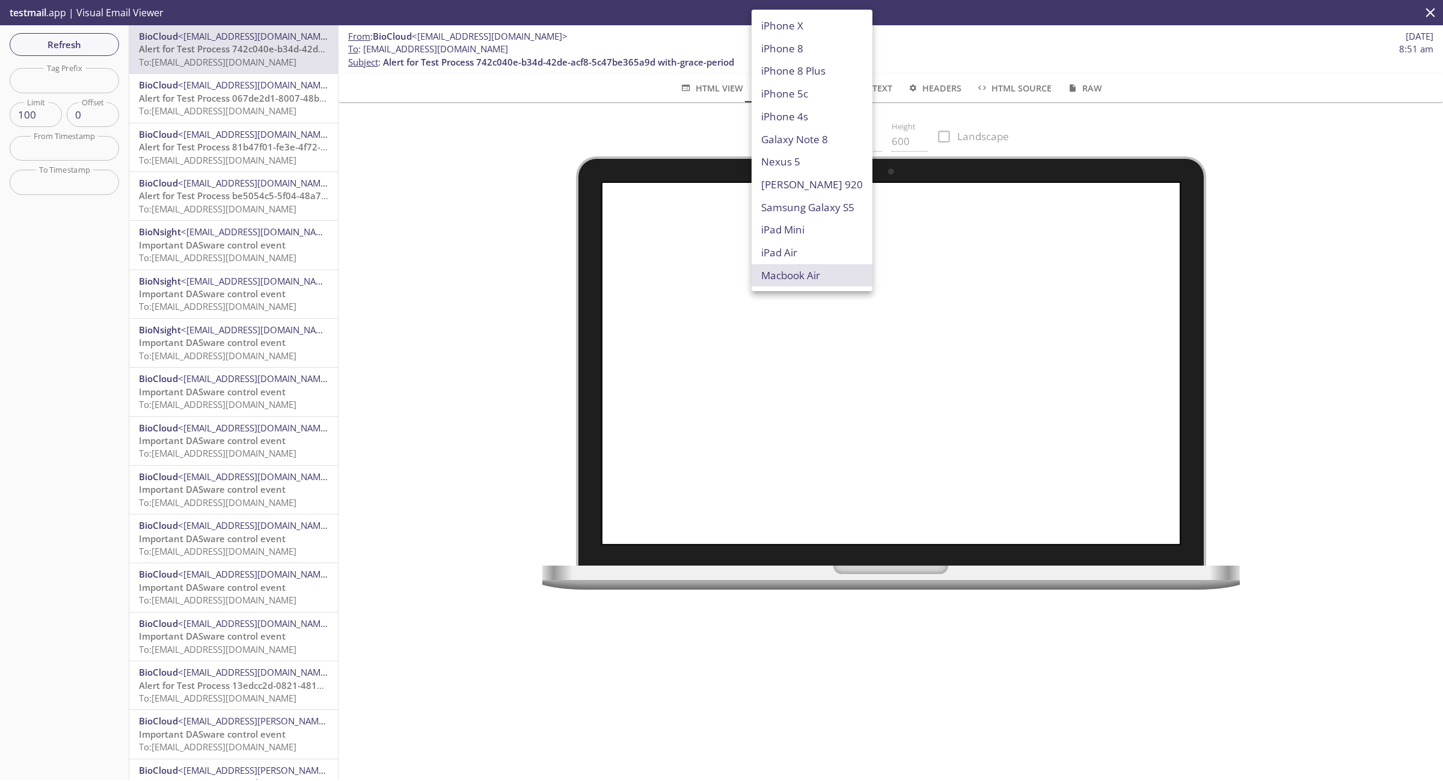
click at [770, 136] on body ".cls-1 { fill: #6d5ca8; } .cls-2 { fill: #3fc191; } .cls-3 { fill: #3b4752; } .…" at bounding box center [721, 390] width 1443 height 781
click at [802, 233] on li "iPad Mini" at bounding box center [812, 229] width 121 height 23
type input "iPad Mini"
type input "576"
type input "768"
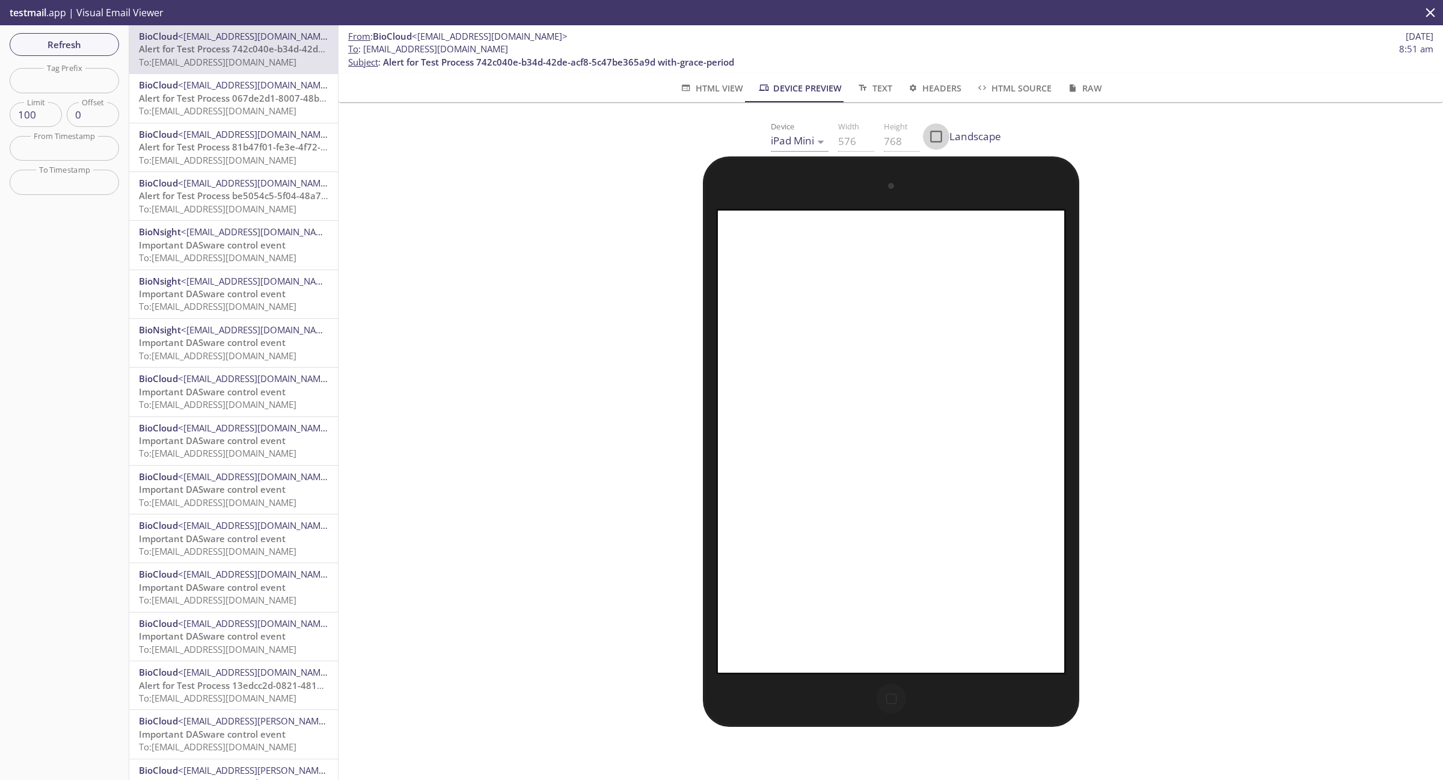
click at [923, 134] on input "Landscape" at bounding box center [936, 136] width 26 height 26
checkbox input "true"
type input "768"
type input "576"
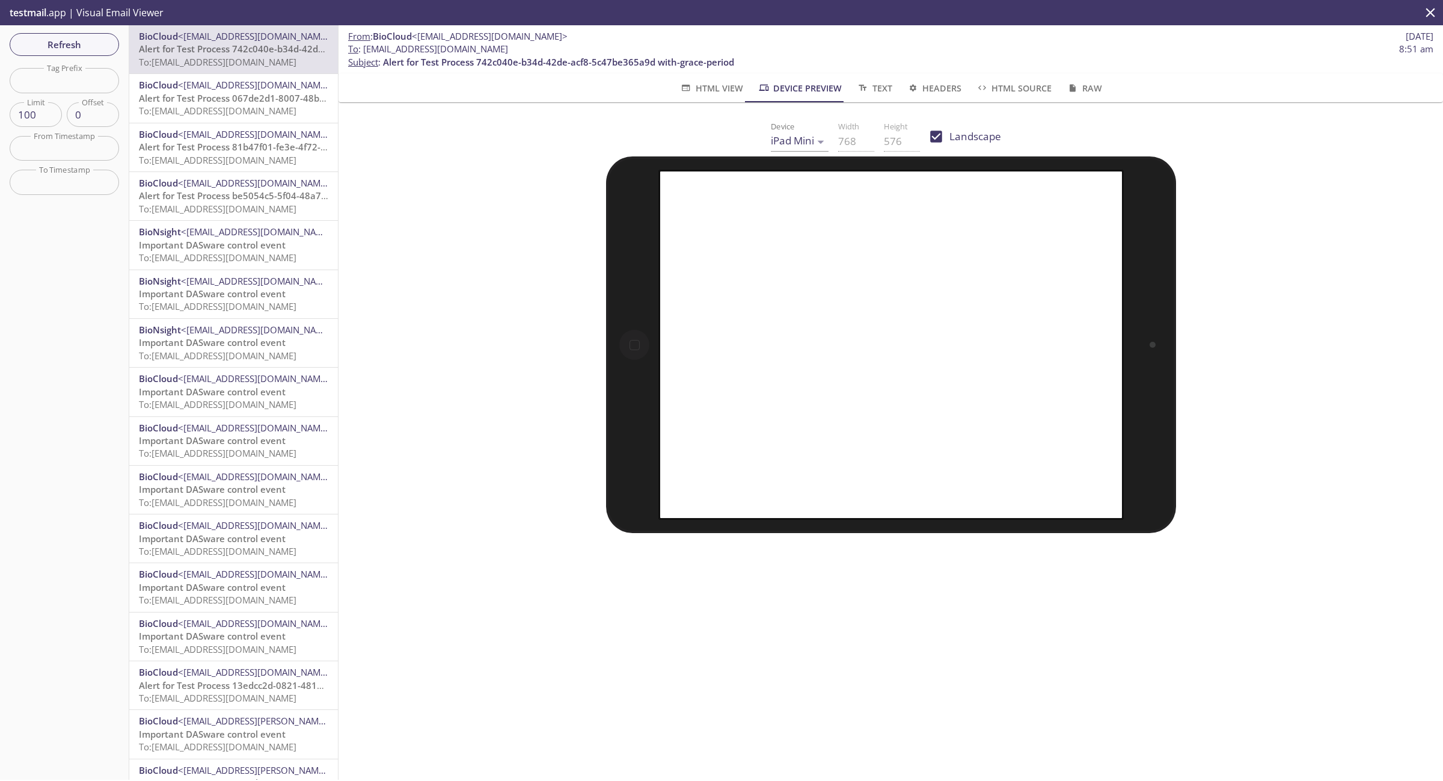
click at [865, 87] on span "Text" at bounding box center [873, 88] width 35 height 15
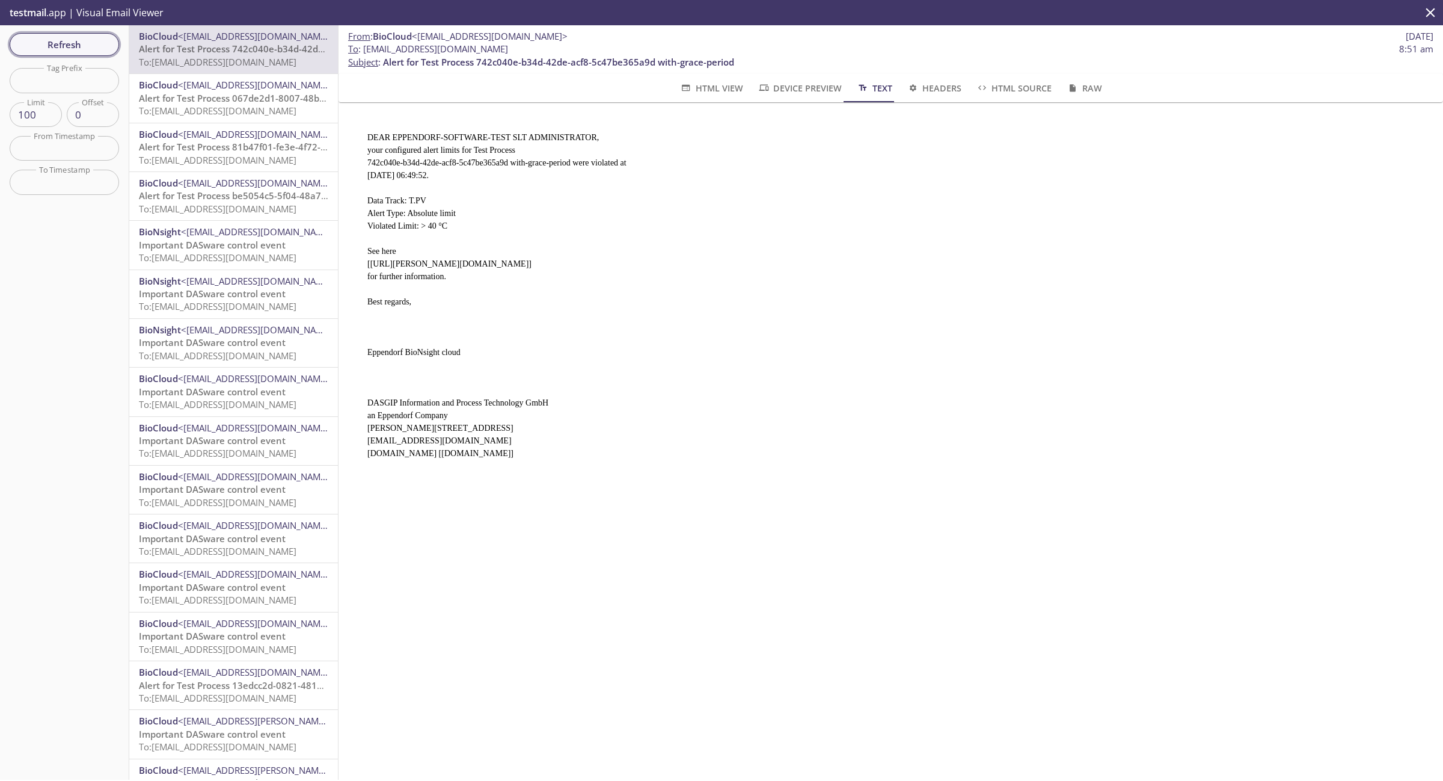
click at [60, 47] on span "Refresh" at bounding box center [64, 45] width 90 height 16
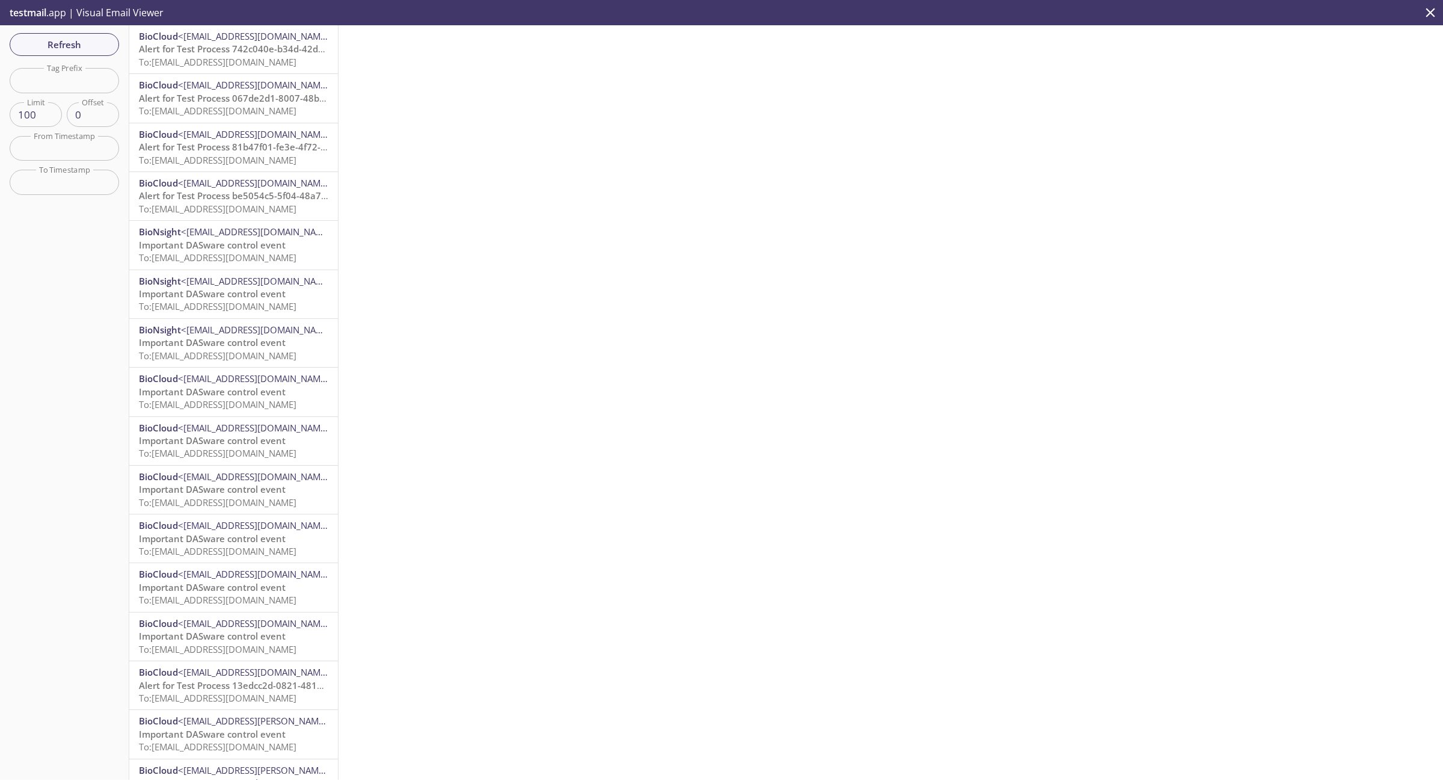
click at [265, 46] on span "Alert for Test Process 742c040e-b34d-42de-acf8-5c47be365a9d with-grace-period" at bounding box center [314, 49] width 351 height 12
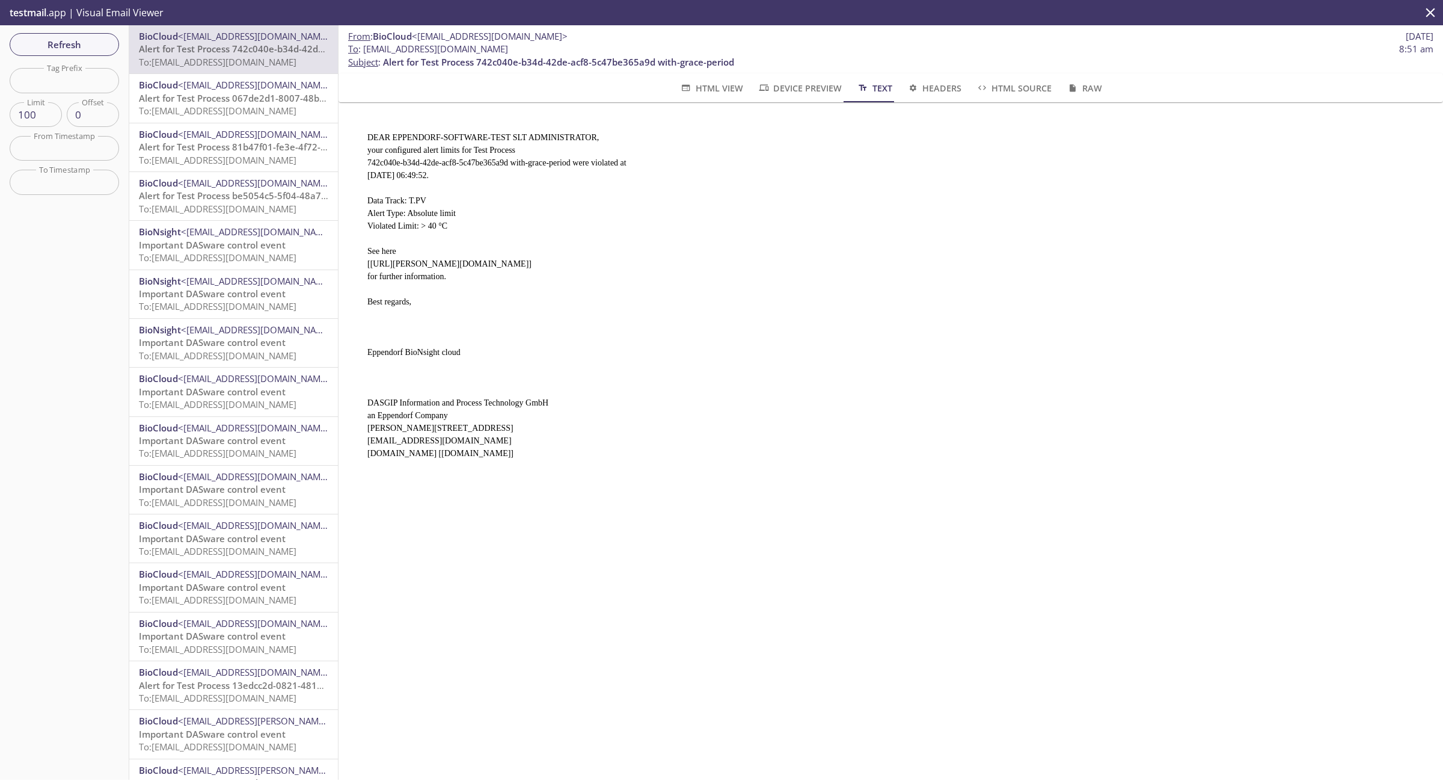
click at [185, 91] on span "<[EMAIL_ADDRESS][DOMAIN_NAME]>" at bounding box center [256, 85] width 156 height 12
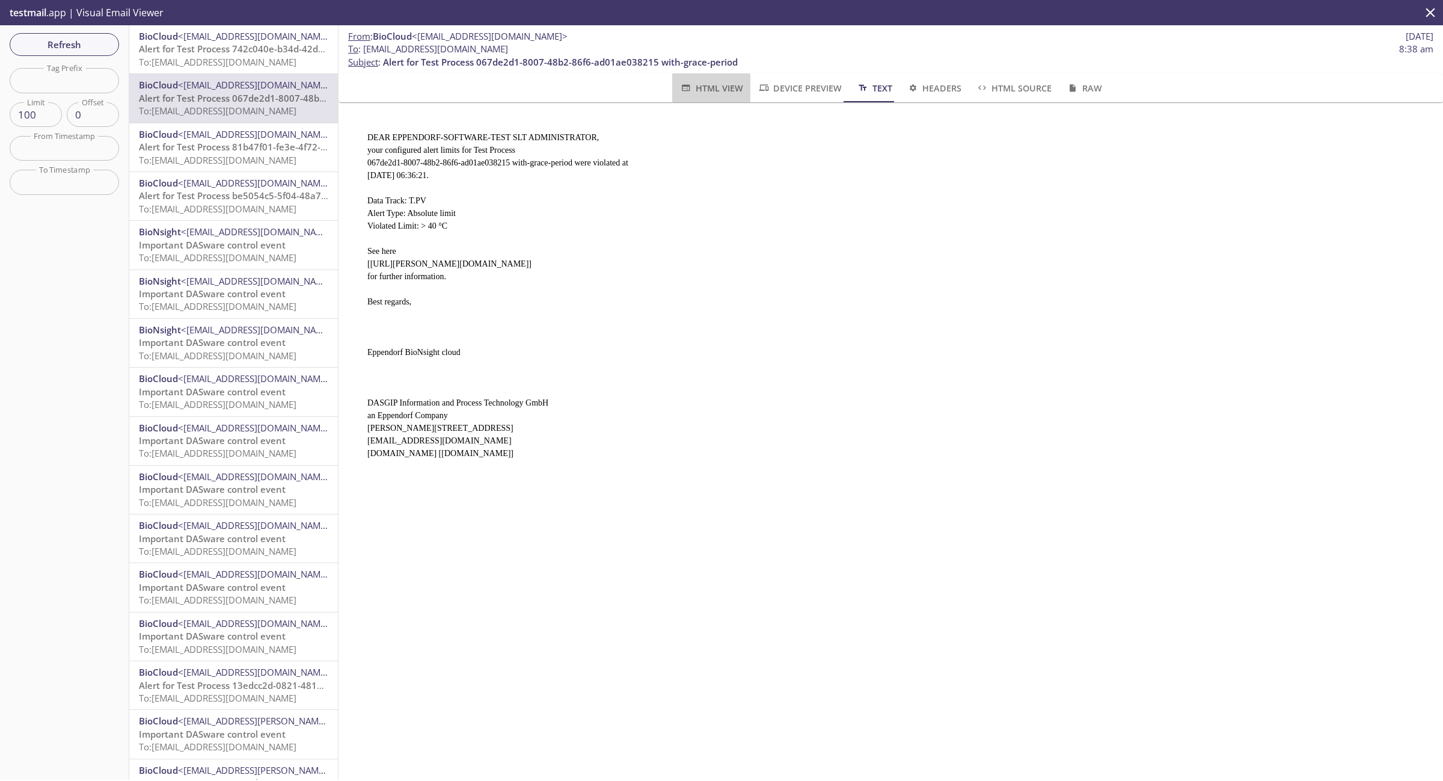
click at [705, 88] on span "HTML View" at bounding box center [711, 88] width 63 height 15
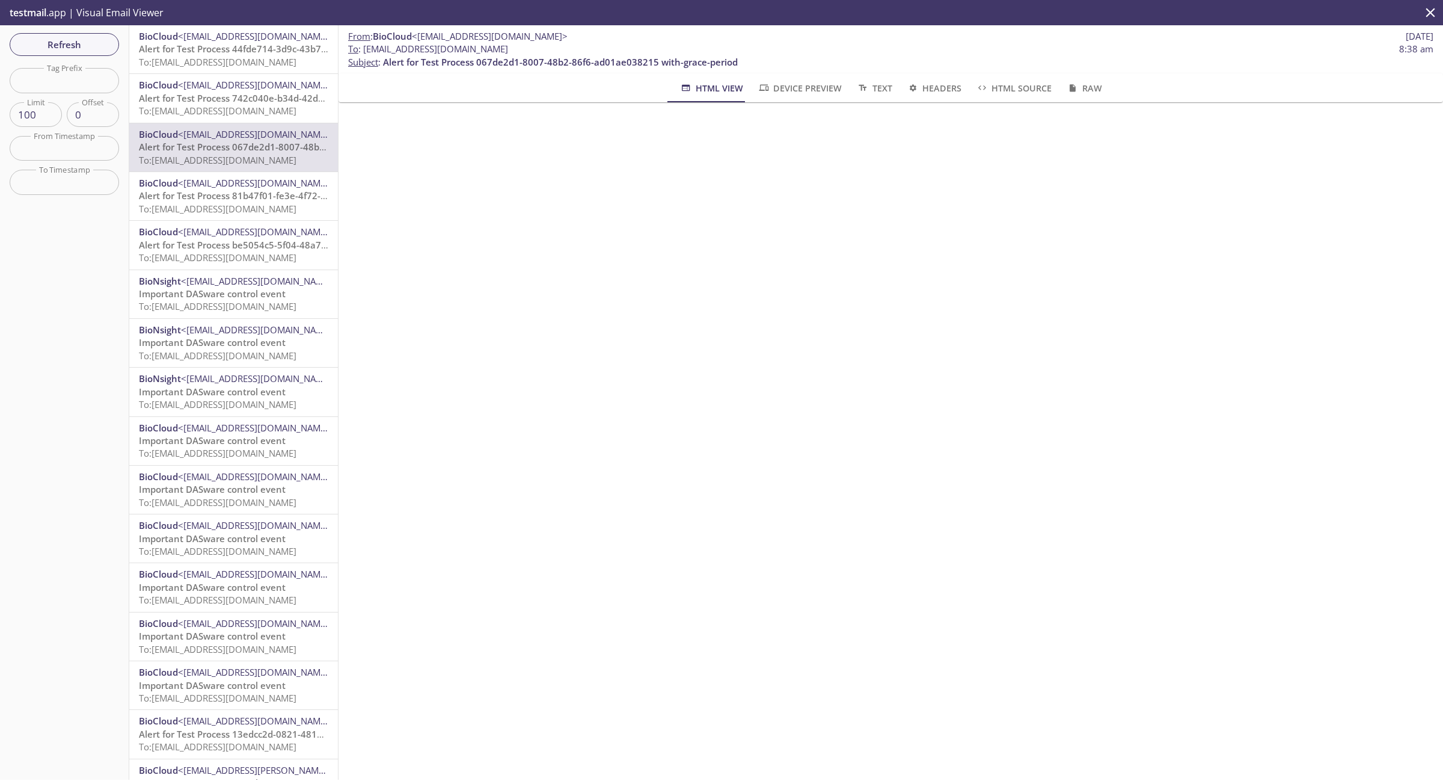
click at [47, 10] on p "testmail .app | Visual Email Viewer" at bounding box center [85, 12] width 171 height 25
click at [1431, 13] on icon "close" at bounding box center [1431, 12] width 9 height 9
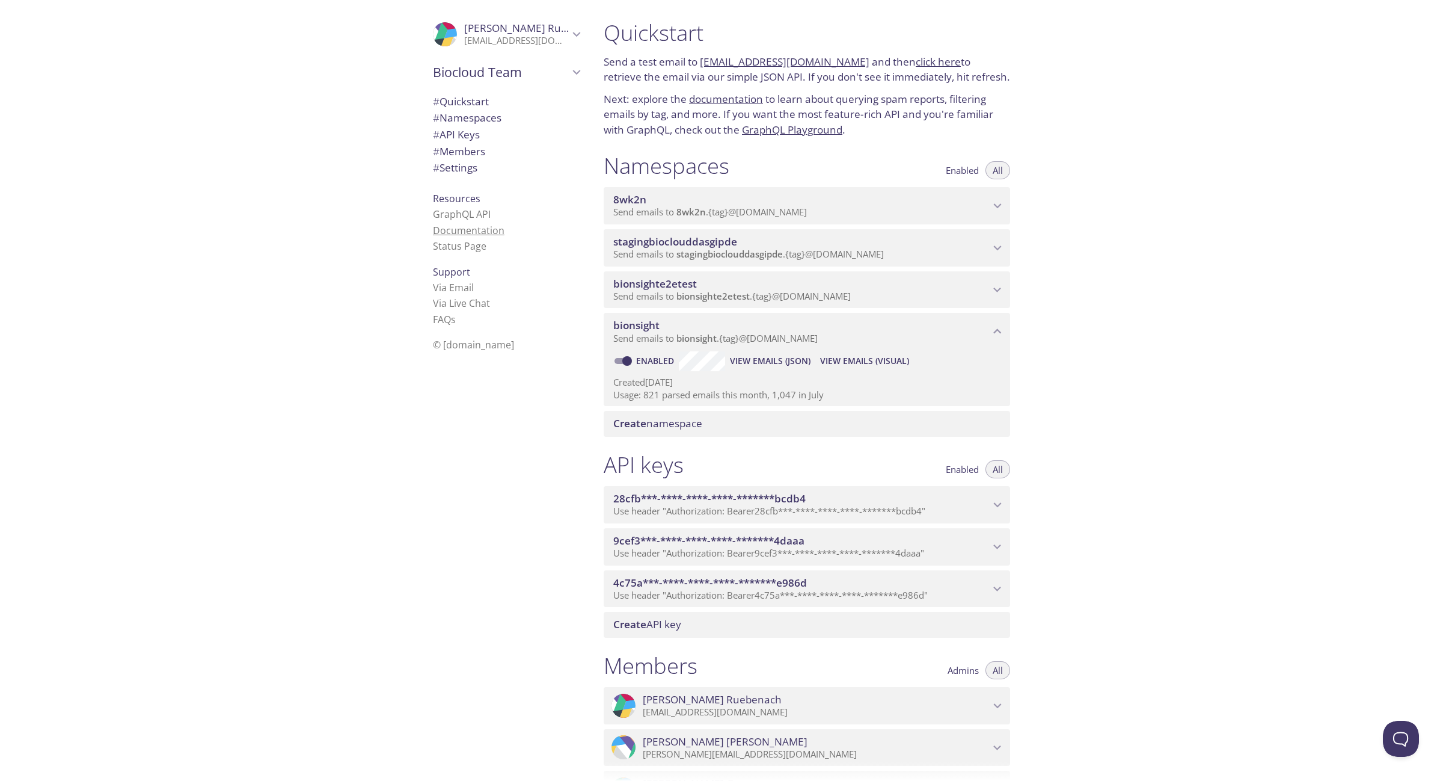
click at [473, 230] on link "Documentation" at bounding box center [469, 230] width 72 height 13
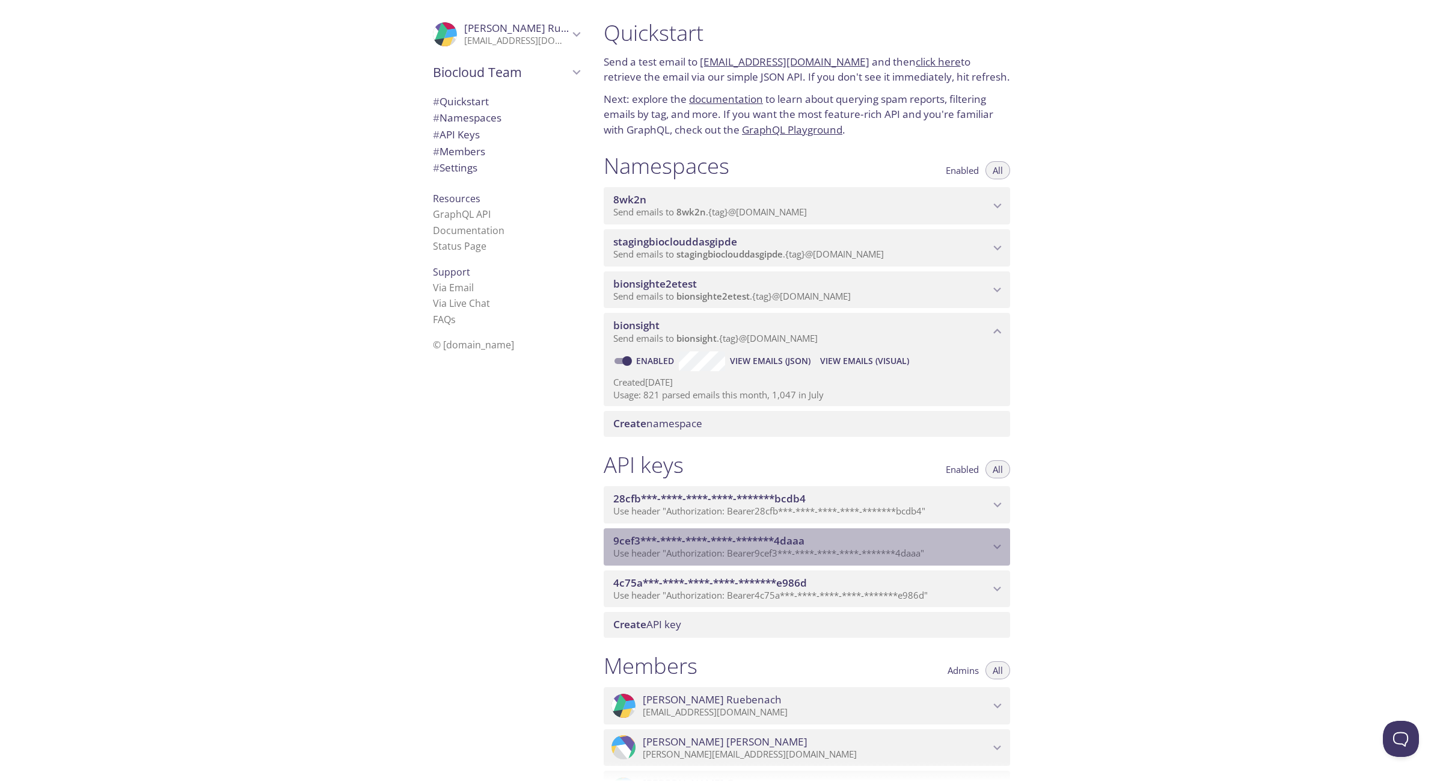
click at [1003, 549] on icon "9cef3***-****-****-****-*******4daaa API key" at bounding box center [998, 547] width 16 height 16
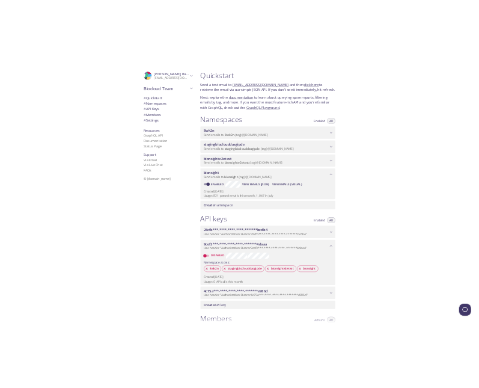
scroll to position [75, 0]
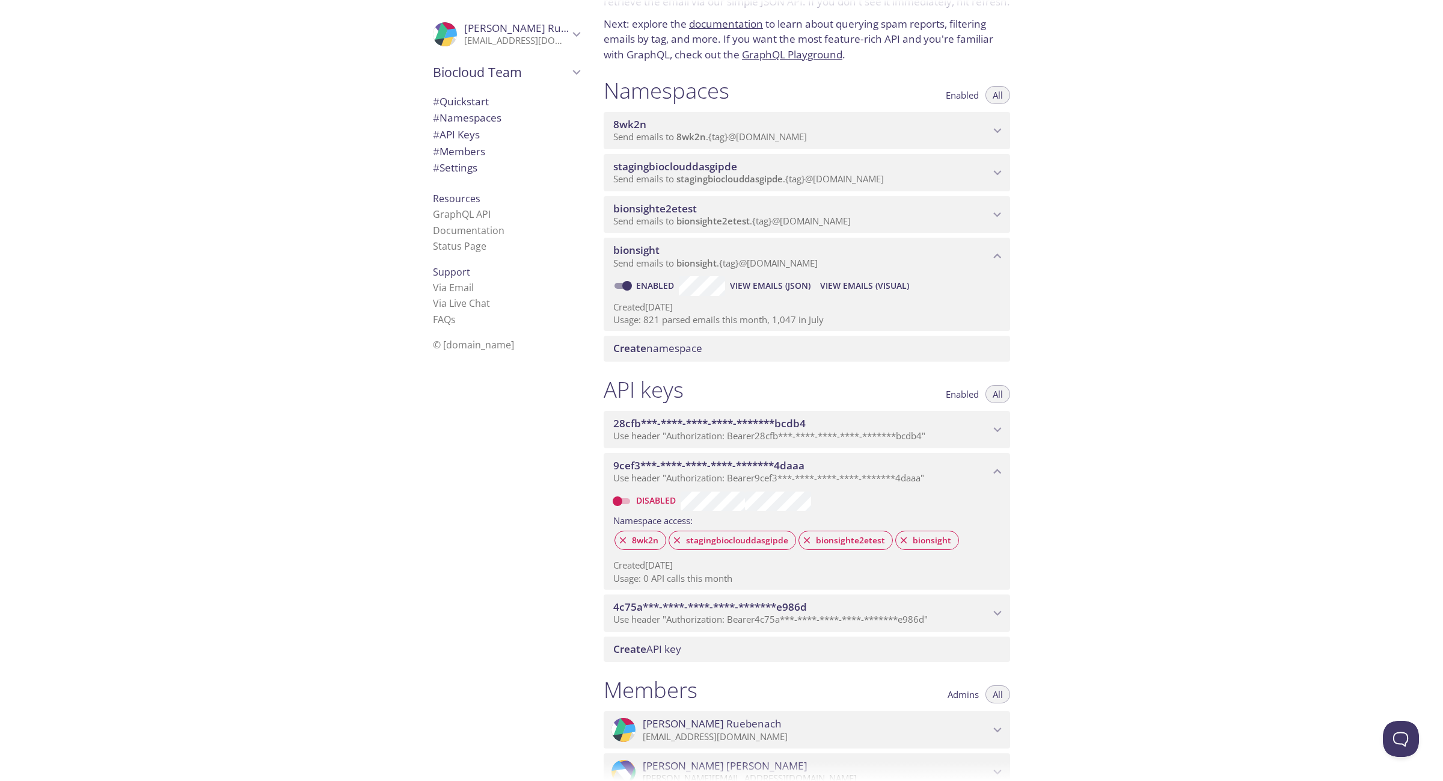
click at [1072, 549] on div "Quickstart Send a test email to [EMAIL_ADDRESS][DOMAIN_NAME] and then click her…" at bounding box center [1018, 390] width 849 height 781
click at [988, 476] on p "Use header "Authorization: Bearer 9cef3***-****-****-****-*******4daaa "" at bounding box center [801, 478] width 377 height 12
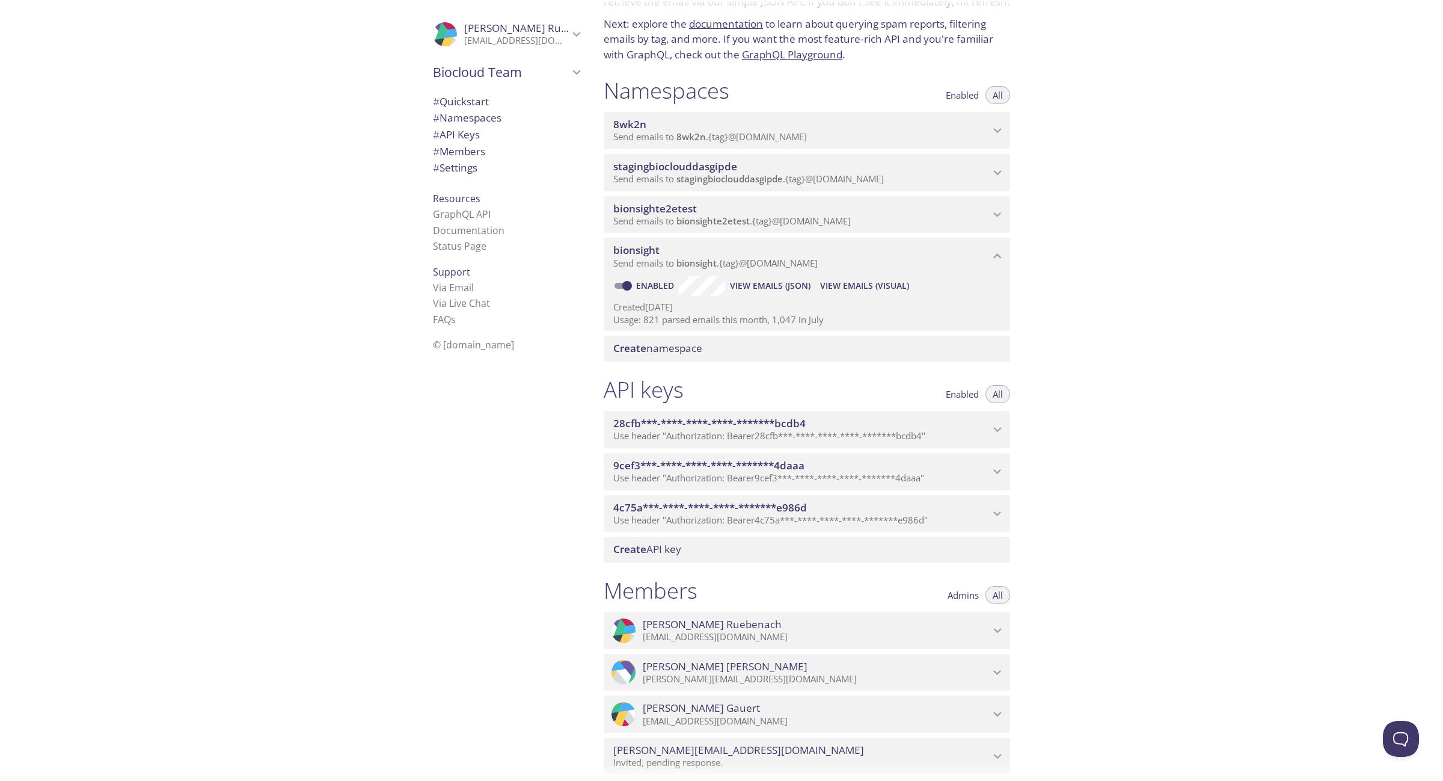
click at [856, 289] on span "View Emails (Visual)" at bounding box center [864, 285] width 89 height 14
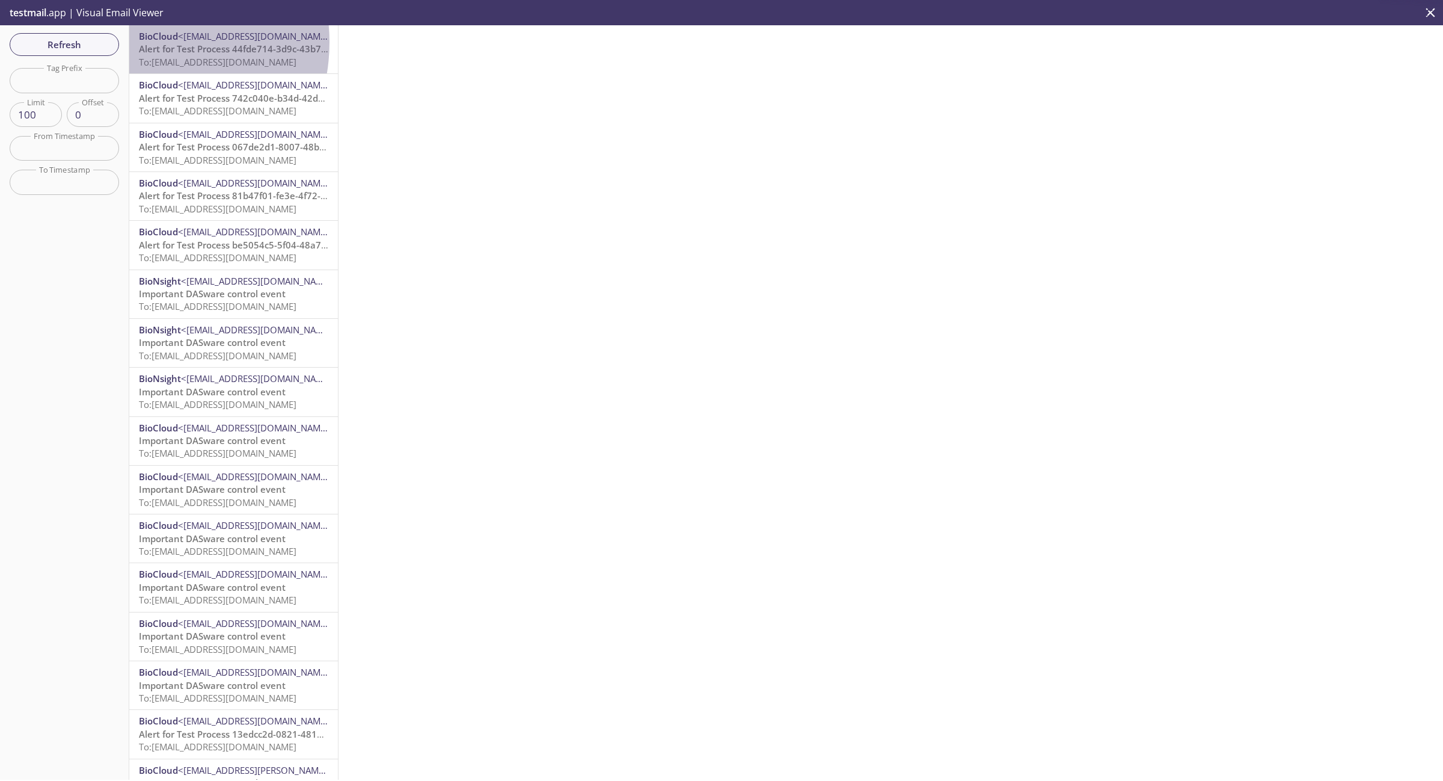
click at [137, 42] on div "BioCloud <[EMAIL_ADDRESS][DOMAIN_NAME]> Alert for Test Process 44fde714-3d9c-43…" at bounding box center [233, 49] width 209 height 48
